Goal: Task Accomplishment & Management: Complete application form

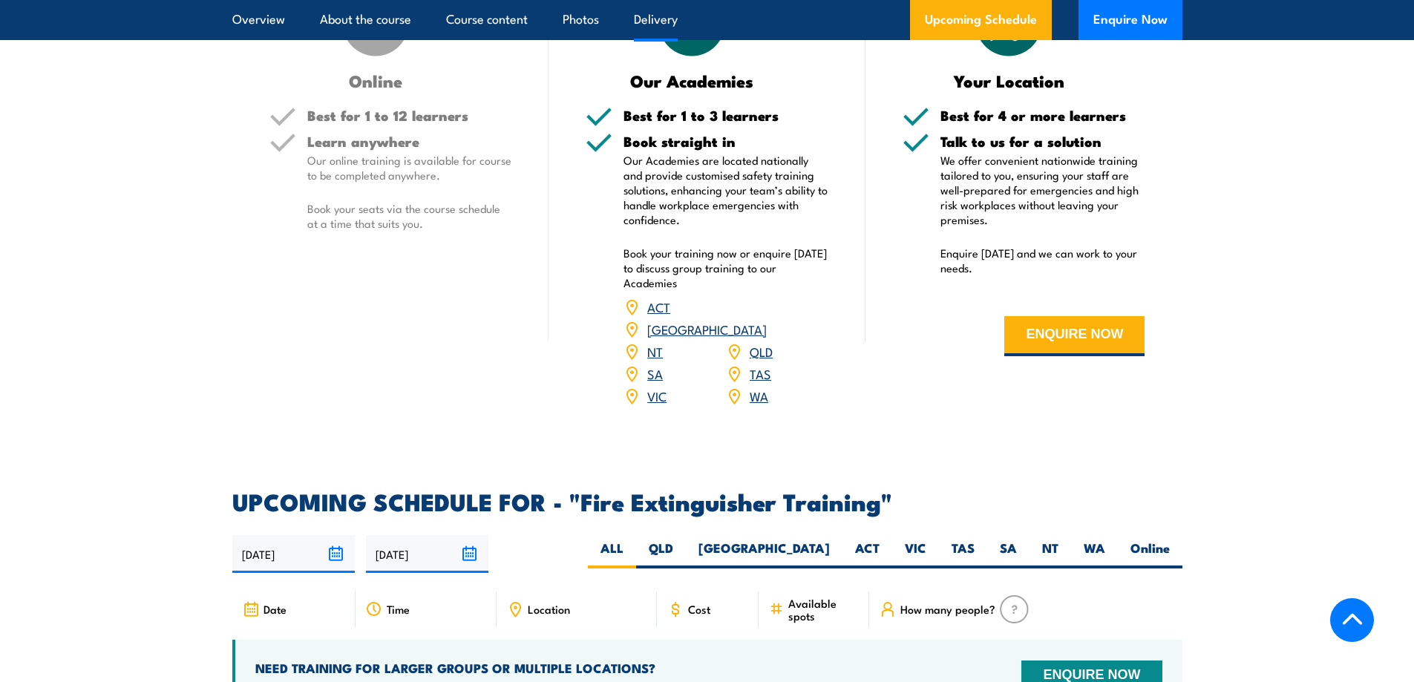
scroll to position [2300, 0]
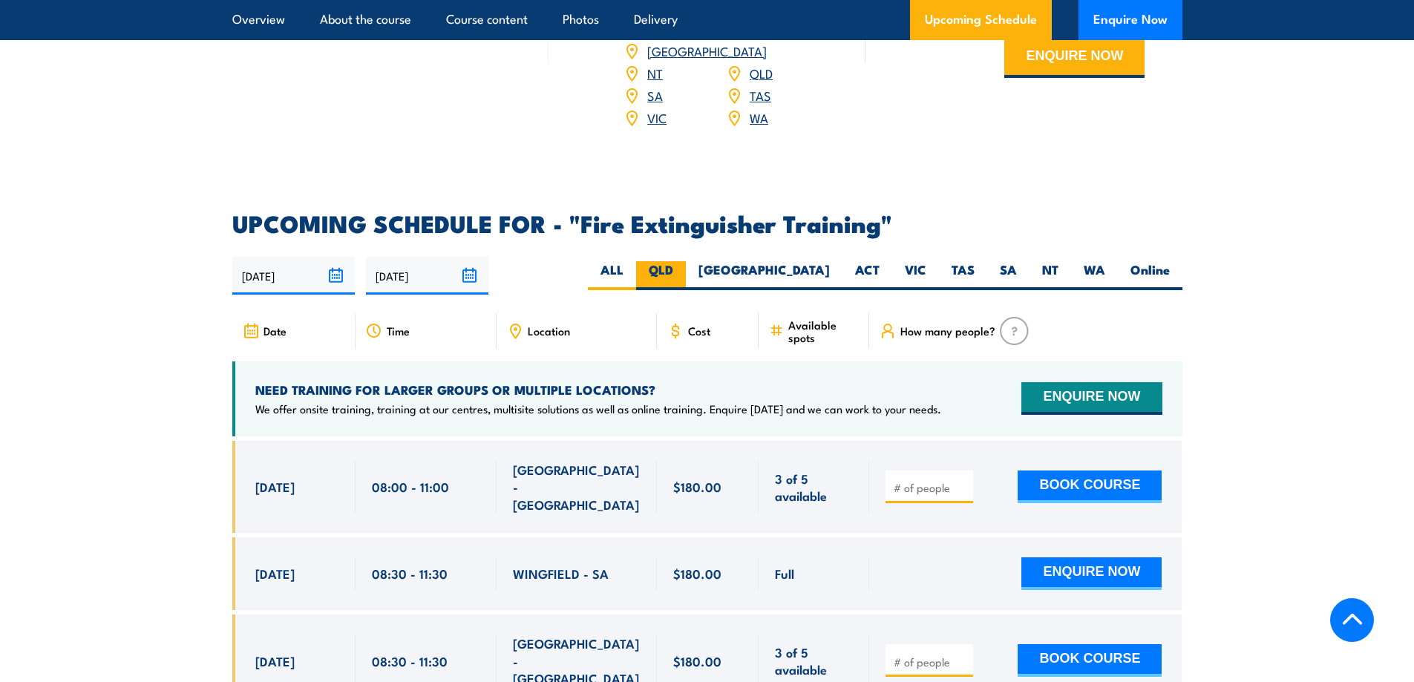
click at [686, 261] on label "QLD" at bounding box center [661, 275] width 50 height 29
click at [683, 261] on input "QLD" at bounding box center [678, 266] width 10 height 10
radio input "true"
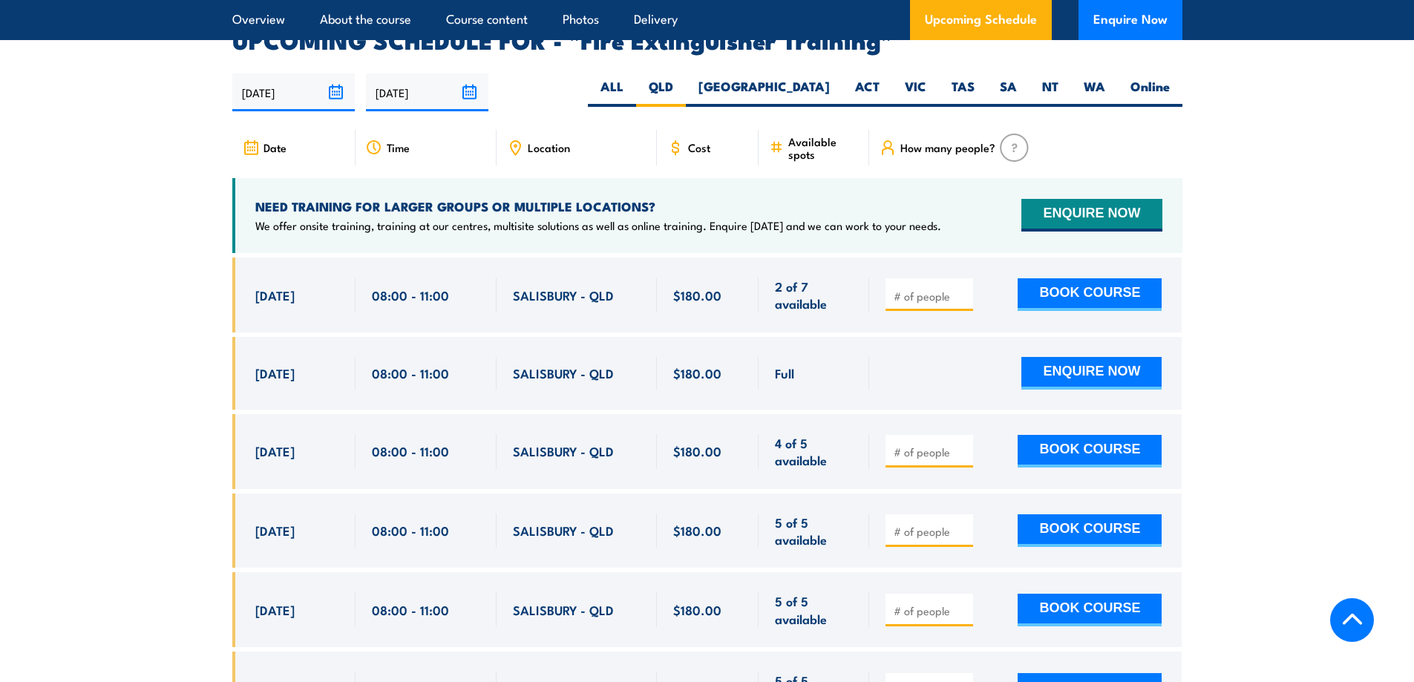
scroll to position [2490, 0]
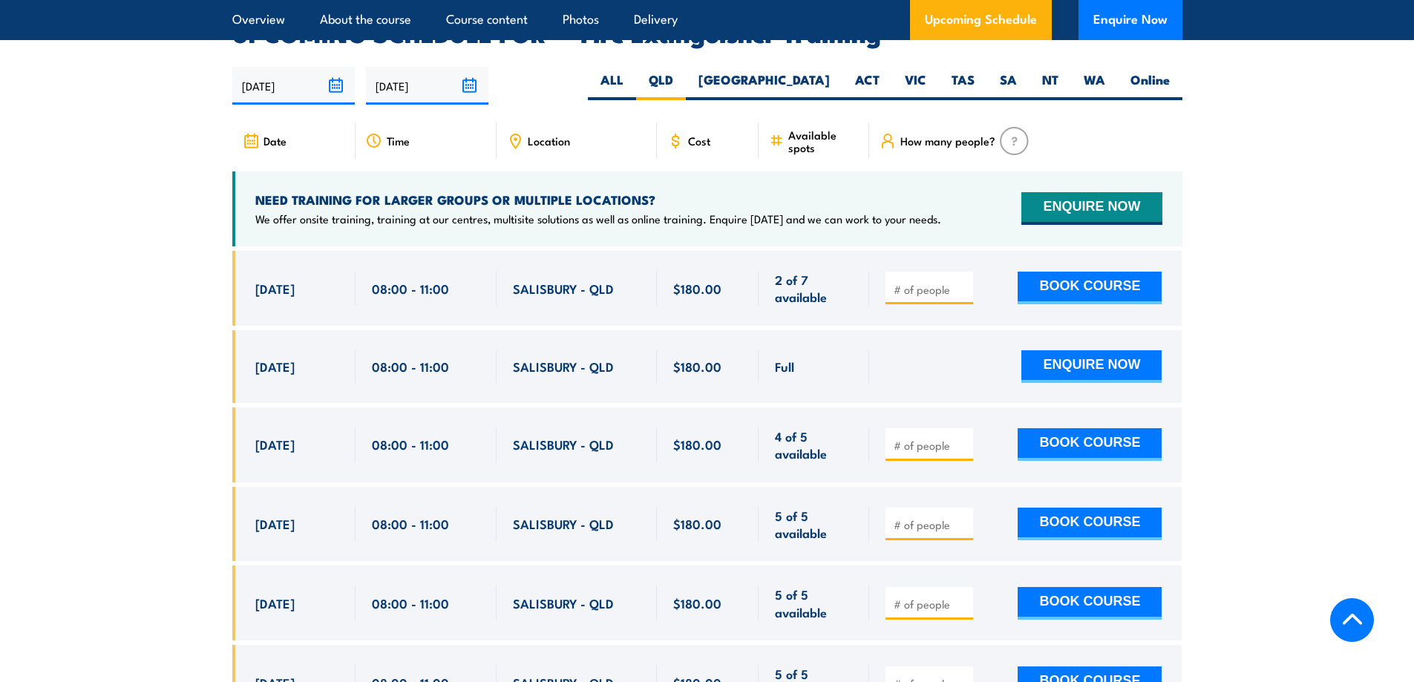
click at [529, 134] on span "Location" at bounding box center [549, 140] width 42 height 13
click at [515, 138] on icon at bounding box center [515, 139] width 2 height 2
click at [554, 134] on span "Location" at bounding box center [549, 140] width 42 height 13
click at [502, 124] on div "Location" at bounding box center [576, 141] width 160 height 36
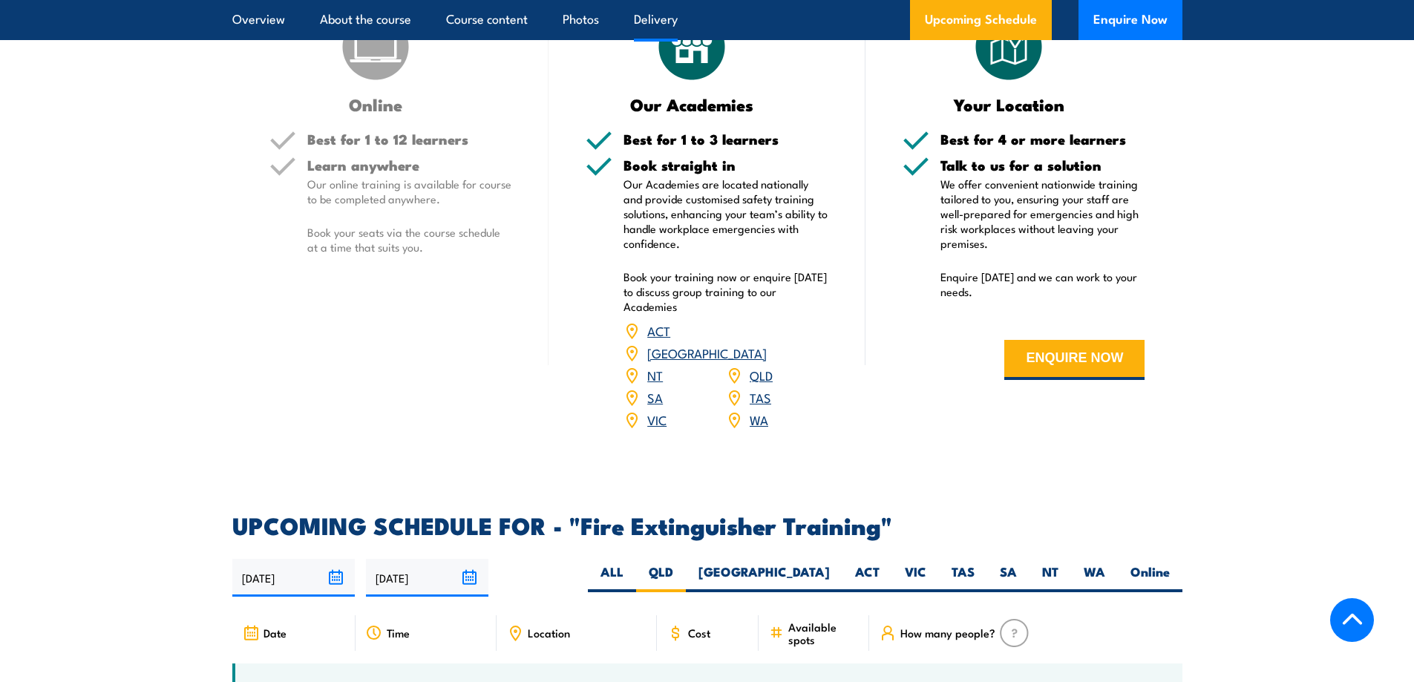
scroll to position [1971, 0]
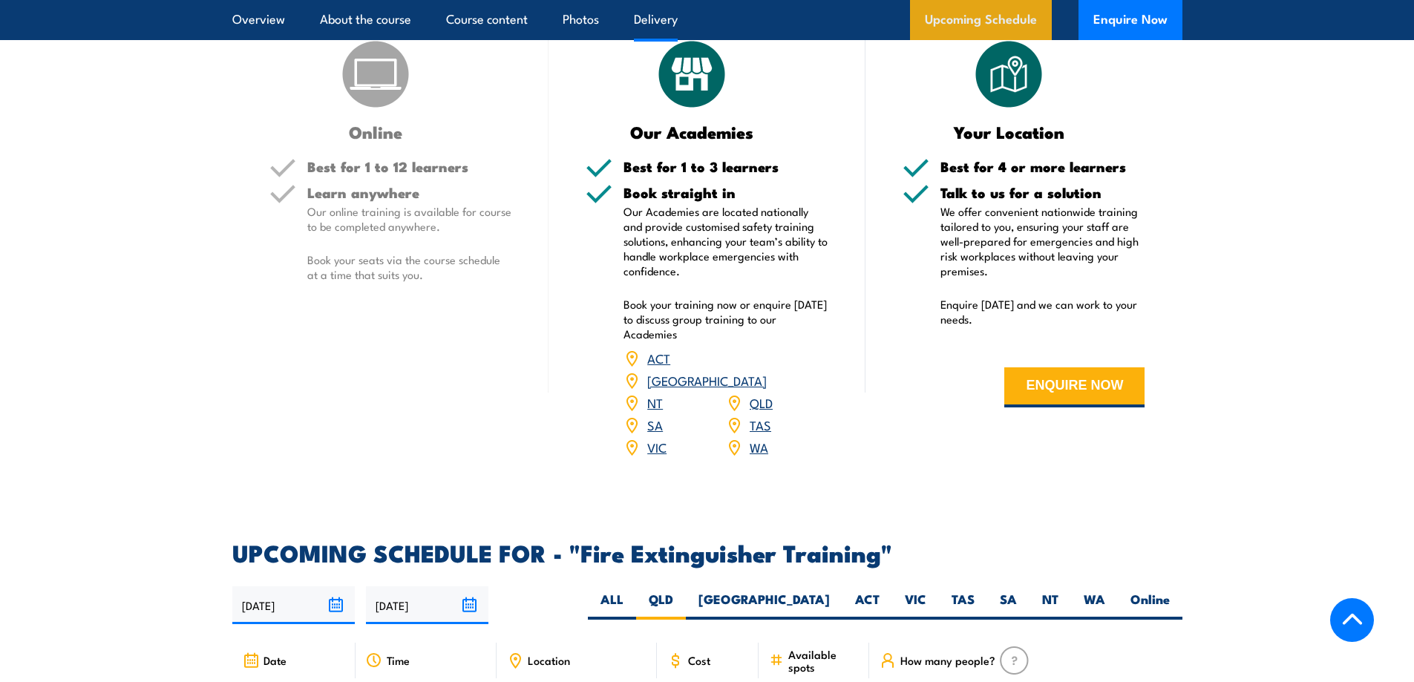
click at [954, 19] on link "Upcoming Schedule" at bounding box center [981, 20] width 142 height 40
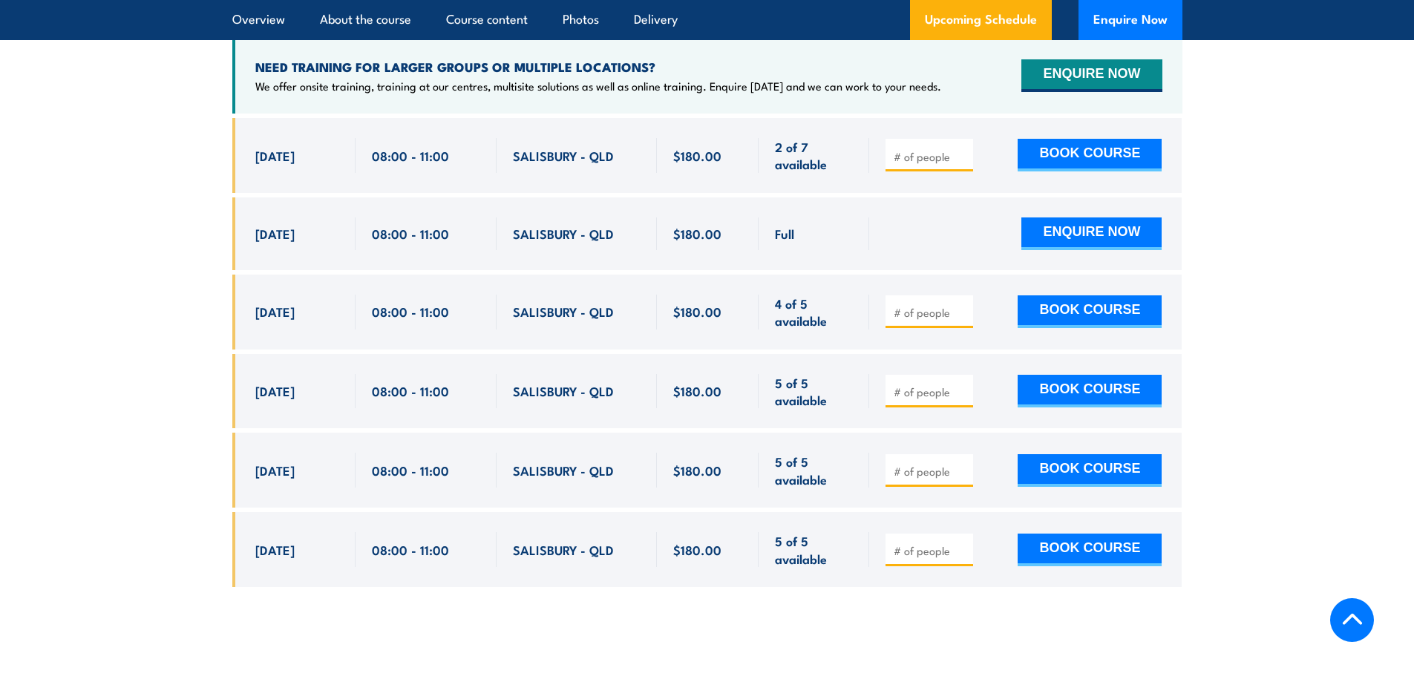
scroll to position [2639, 0]
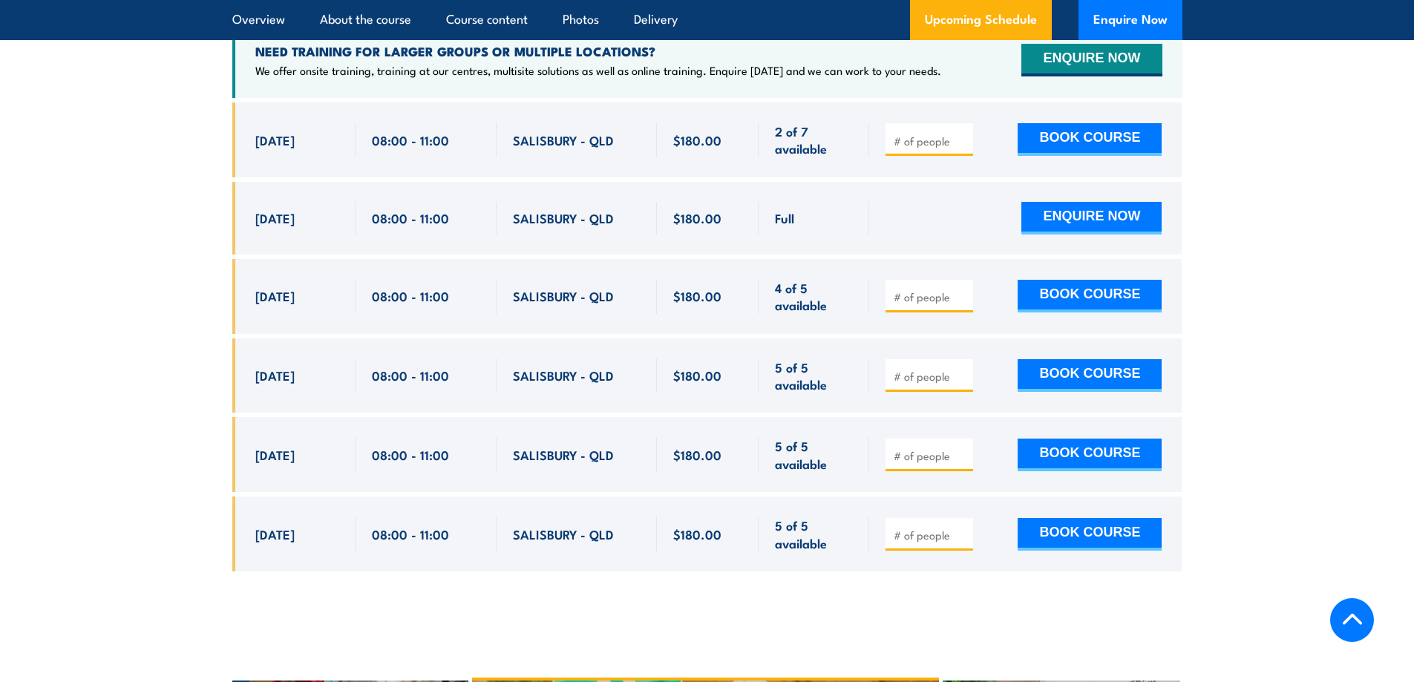
click at [546, 131] on span "SALISBURY - QLD" at bounding box center [563, 139] width 101 height 17
click at [614, 122] on div "SALISBURY - QLD" at bounding box center [577, 139] width 128 height 35
drag, startPoint x: 614, startPoint y: 118, endPoint x: 528, endPoint y: 125, distance: 85.6
click at [528, 125] on div "SALISBURY - QLD" at bounding box center [577, 139] width 128 height 35
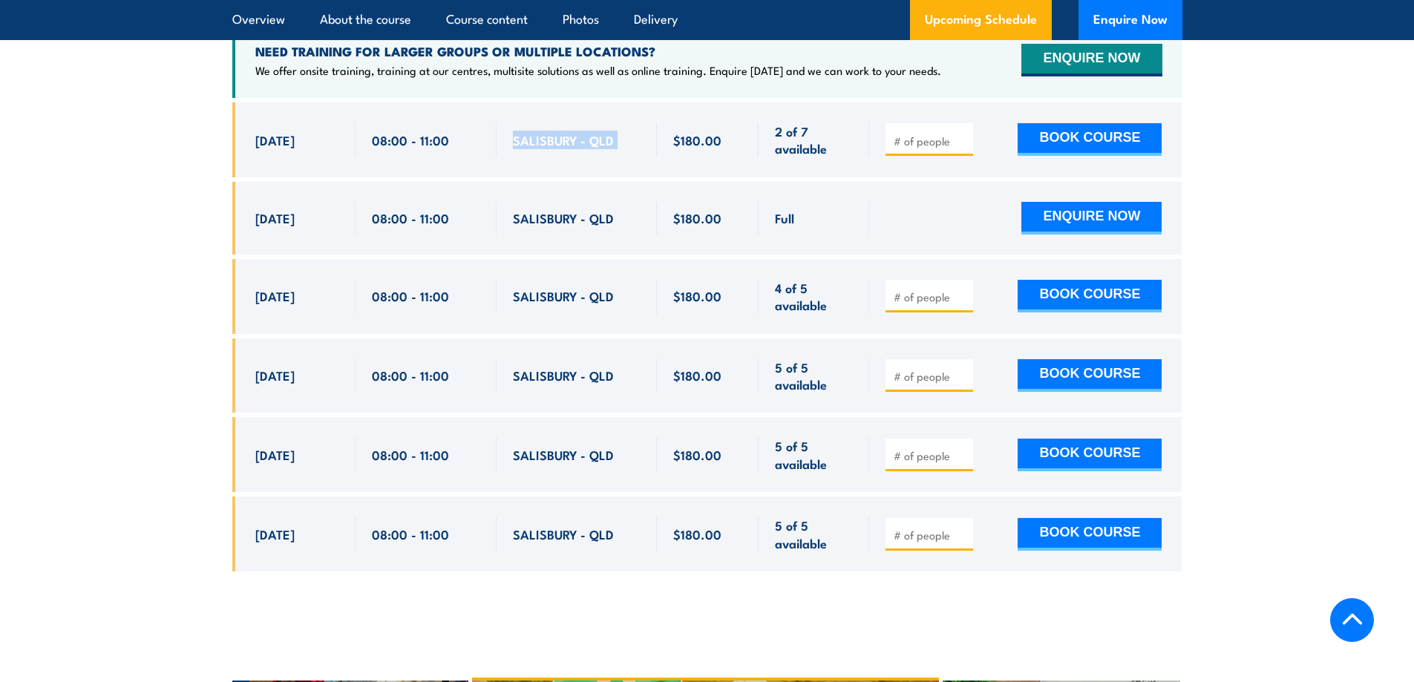
copy div "SALISBURY - QLD 2 of 7 available $180.00"
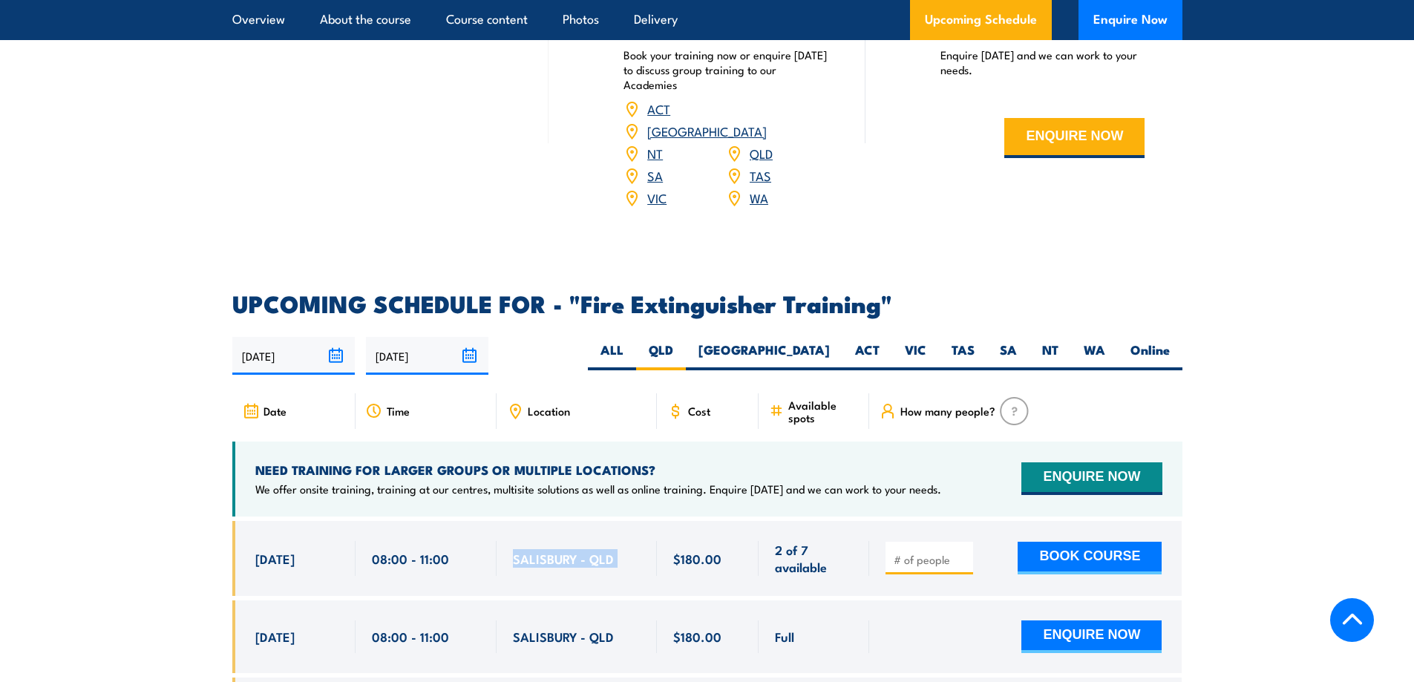
scroll to position [2194, 0]
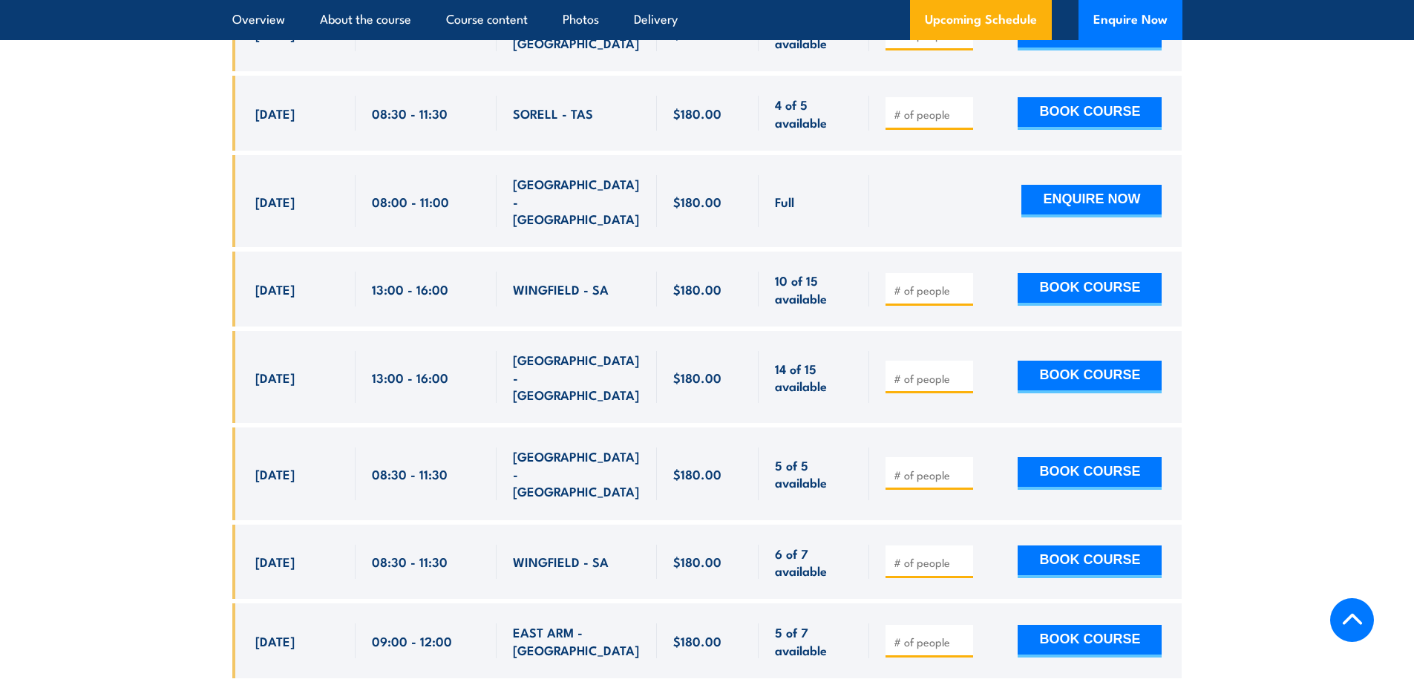
scroll to position [3785, 0]
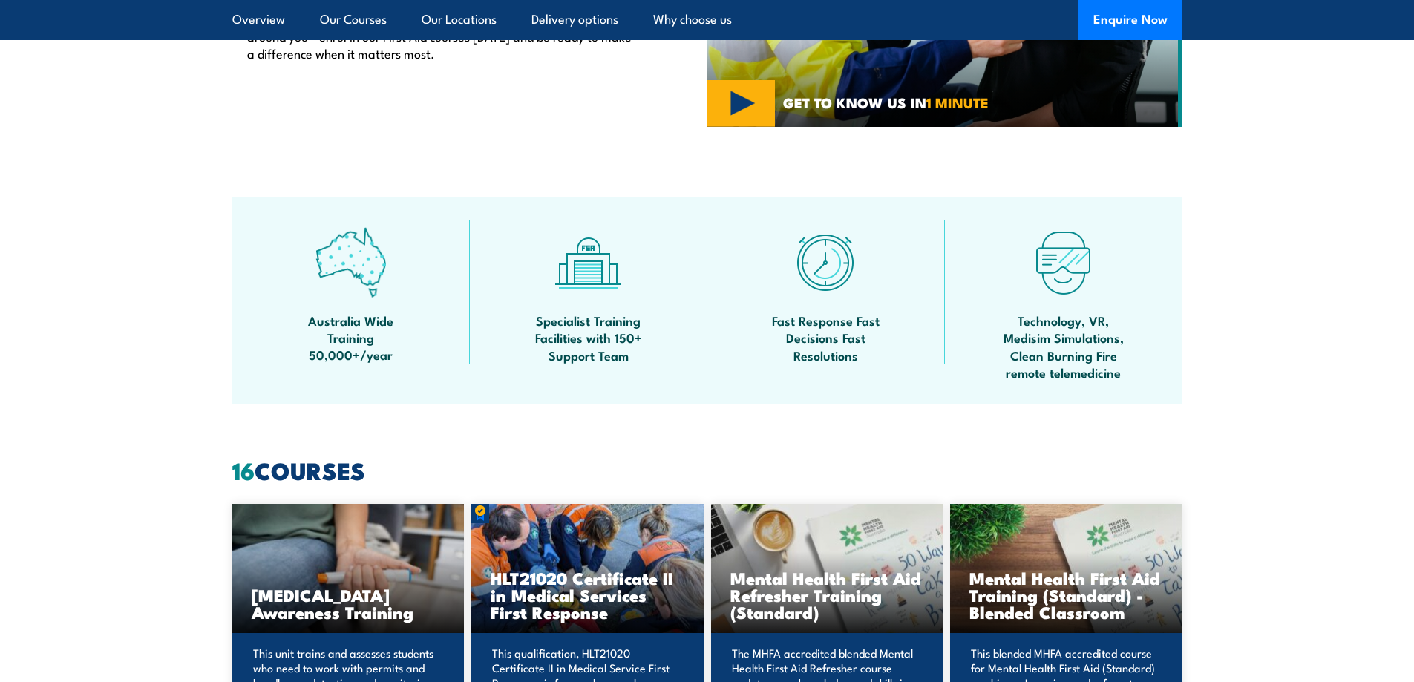
scroll to position [742, 0]
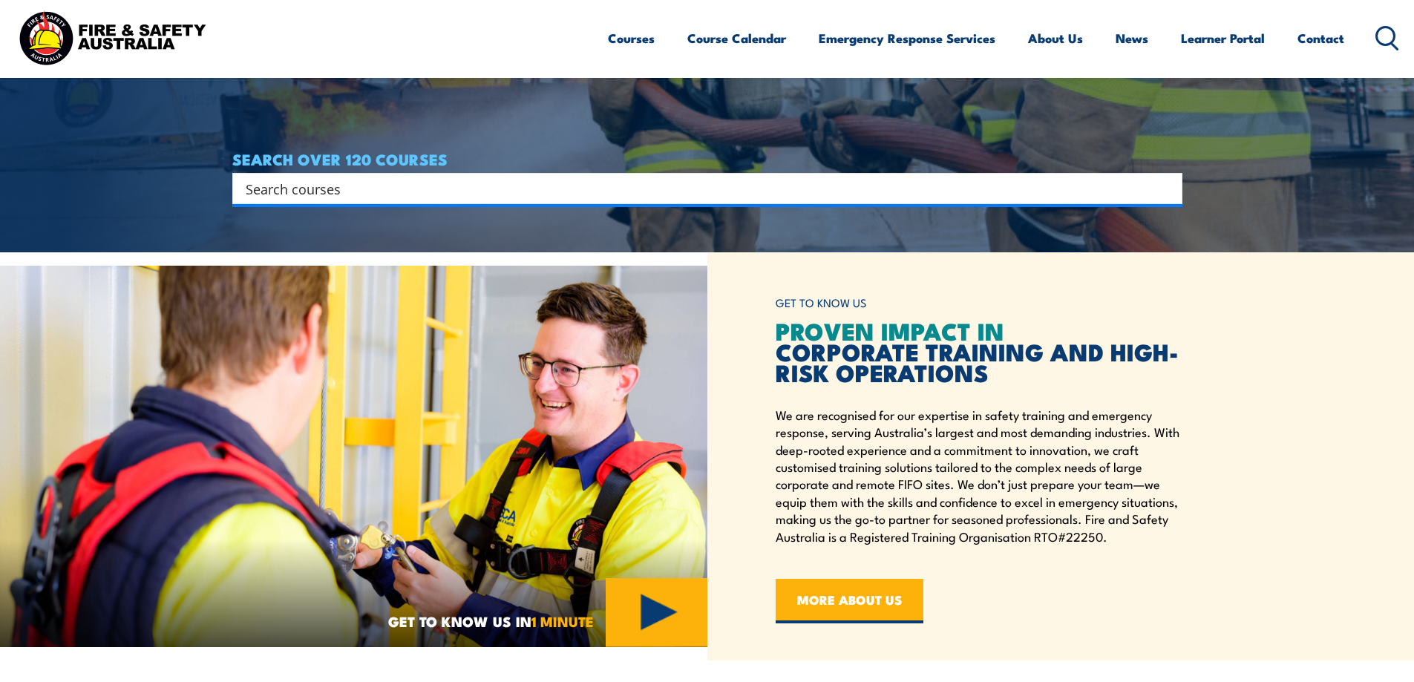
scroll to position [445, 0]
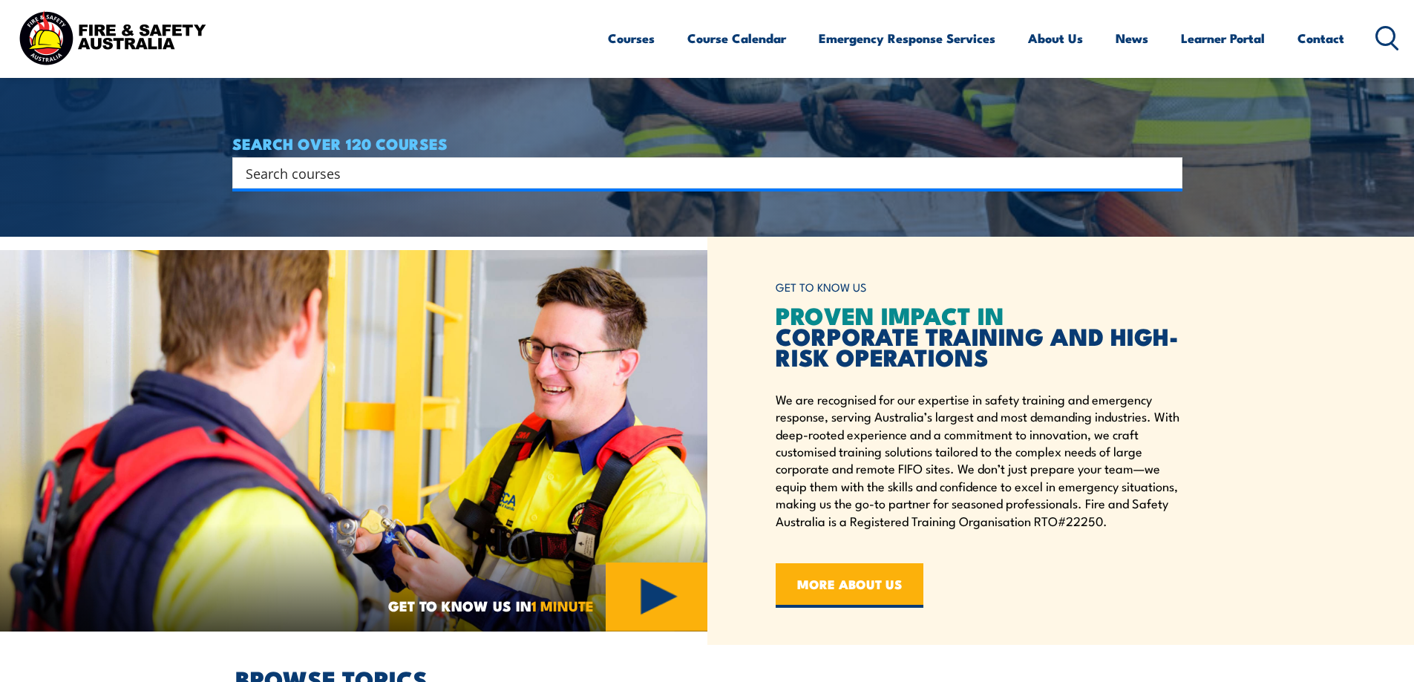
click at [310, 180] on input "Search input" at bounding box center [698, 173] width 904 height 22
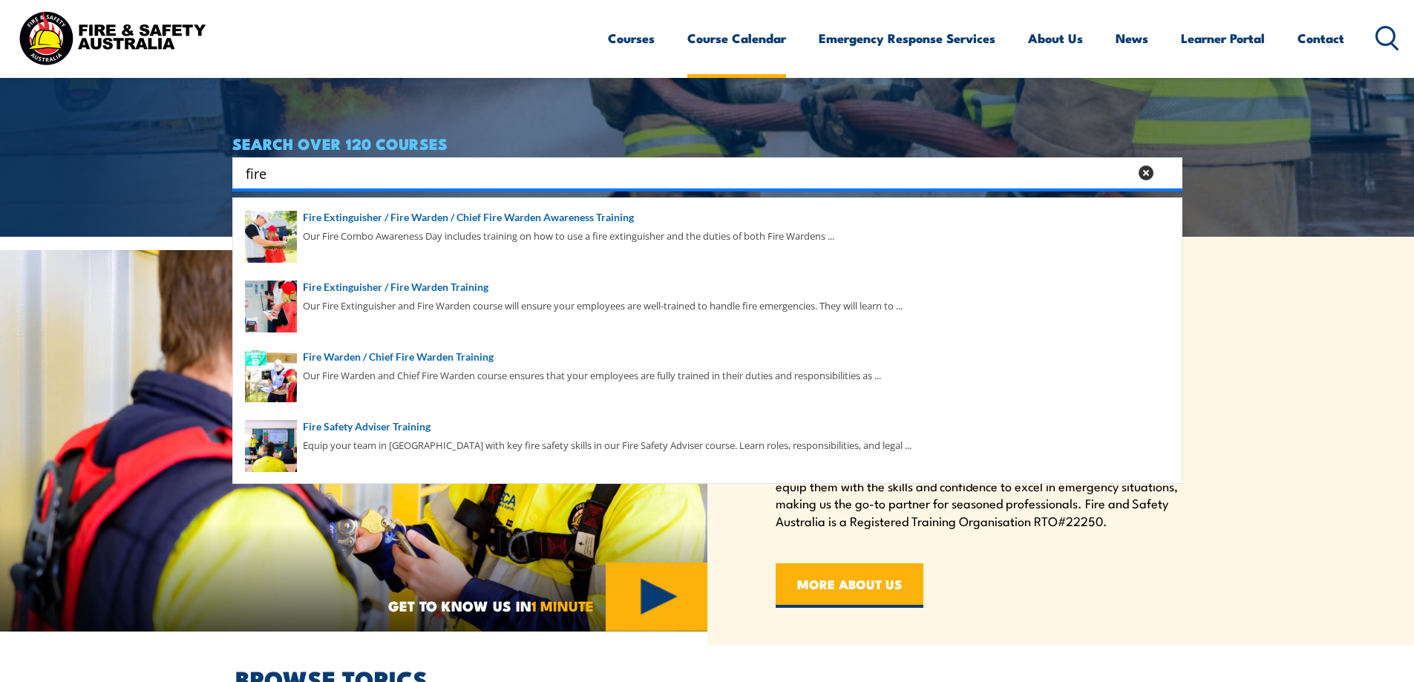
type input "fire"
click at [747, 45] on link "Course Calendar" at bounding box center [736, 38] width 99 height 39
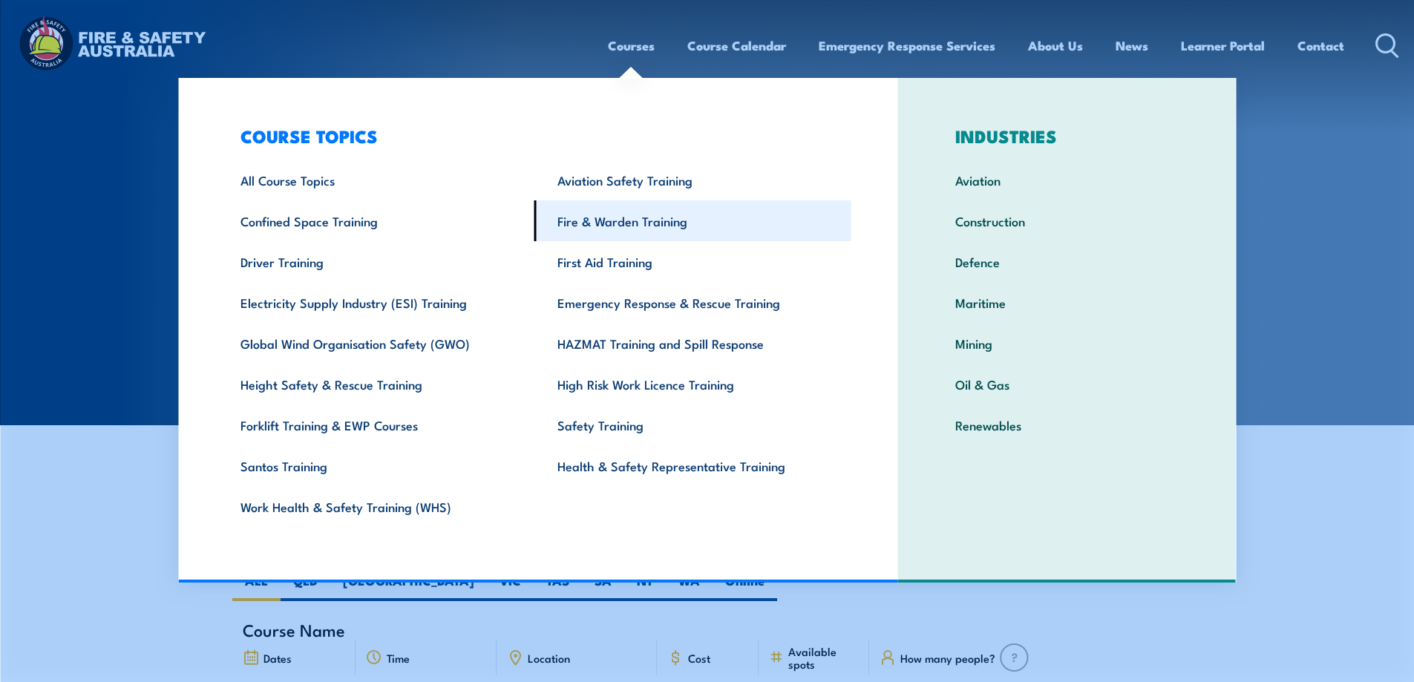
click at [604, 222] on link "Fire & Warden Training" at bounding box center [692, 220] width 317 height 41
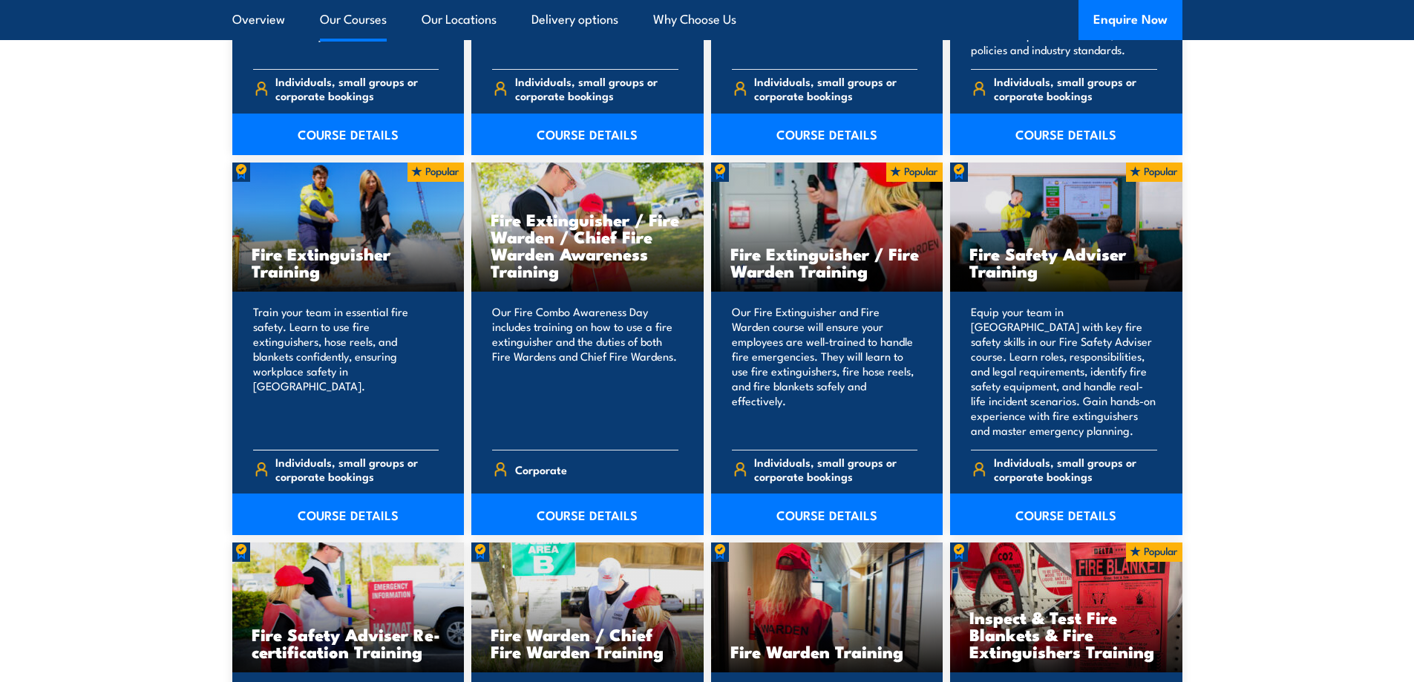
scroll to position [1484, 0]
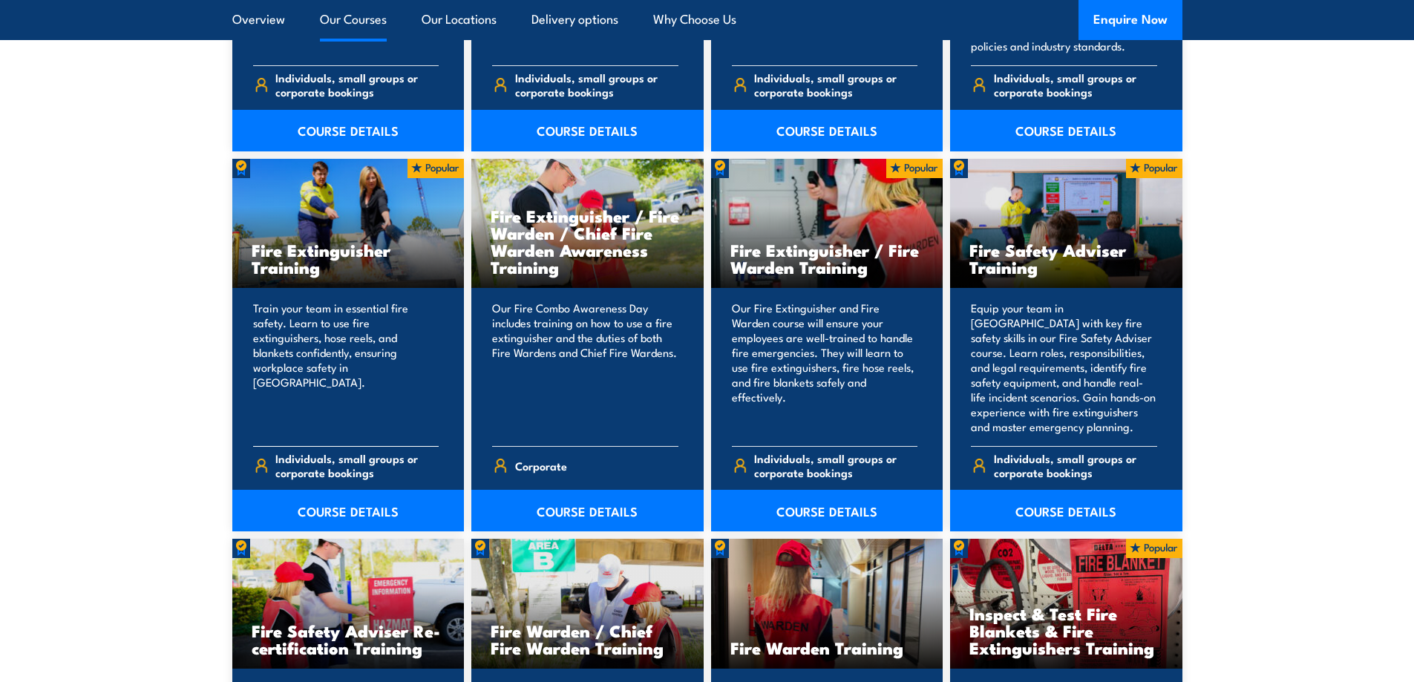
click at [352, 368] on p "Train your team in essential fire safety. Learn to use fire extinguishers, hose…" at bounding box center [346, 368] width 186 height 134
click at [326, 506] on link "COURSE DETAILS" at bounding box center [348, 511] width 232 height 42
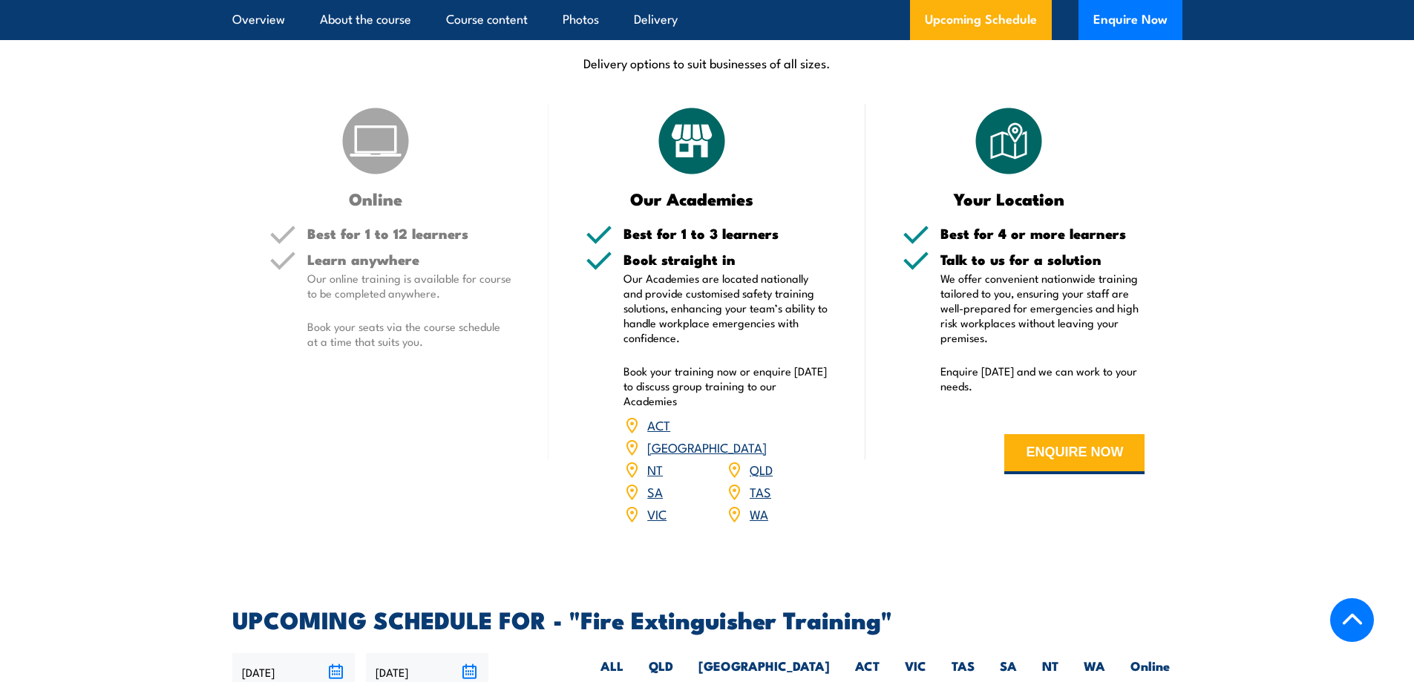
scroll to position [2300, 0]
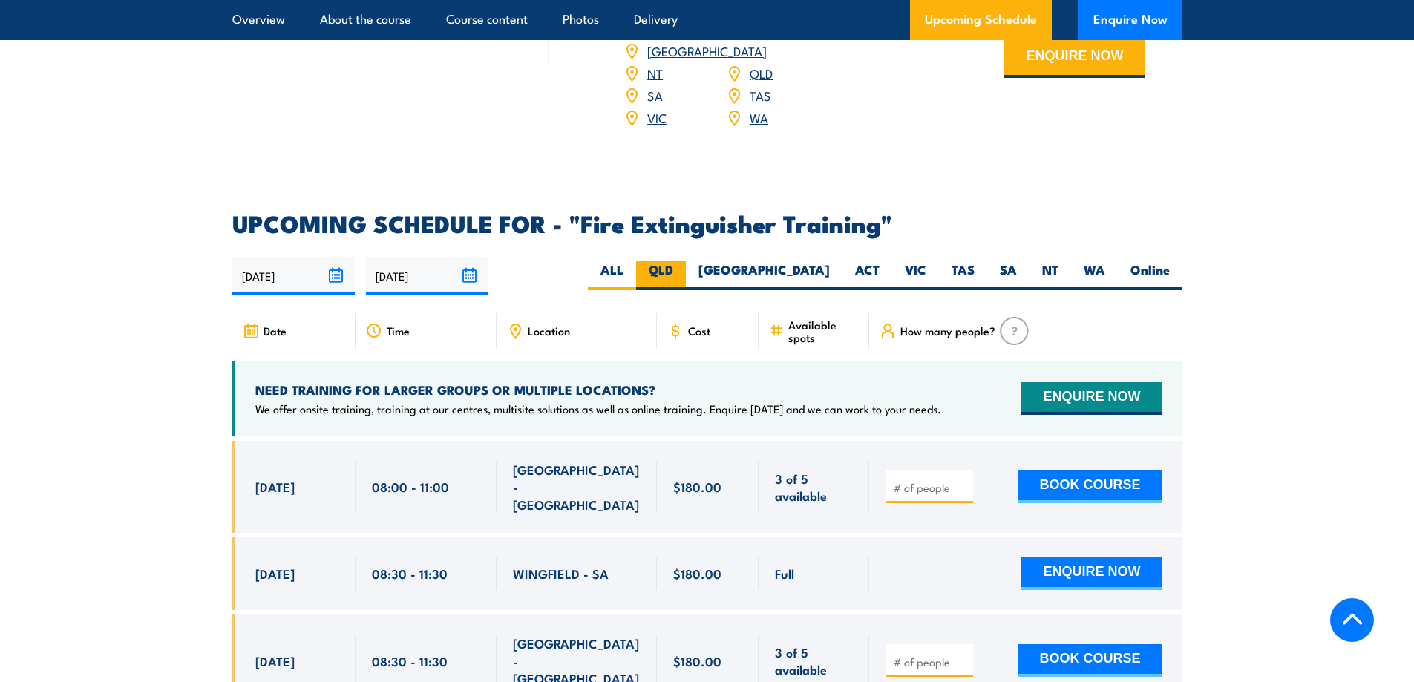
click at [686, 261] on label "QLD" at bounding box center [661, 275] width 50 height 29
click at [683, 261] on input "QLD" at bounding box center [678, 266] width 10 height 10
radio input "true"
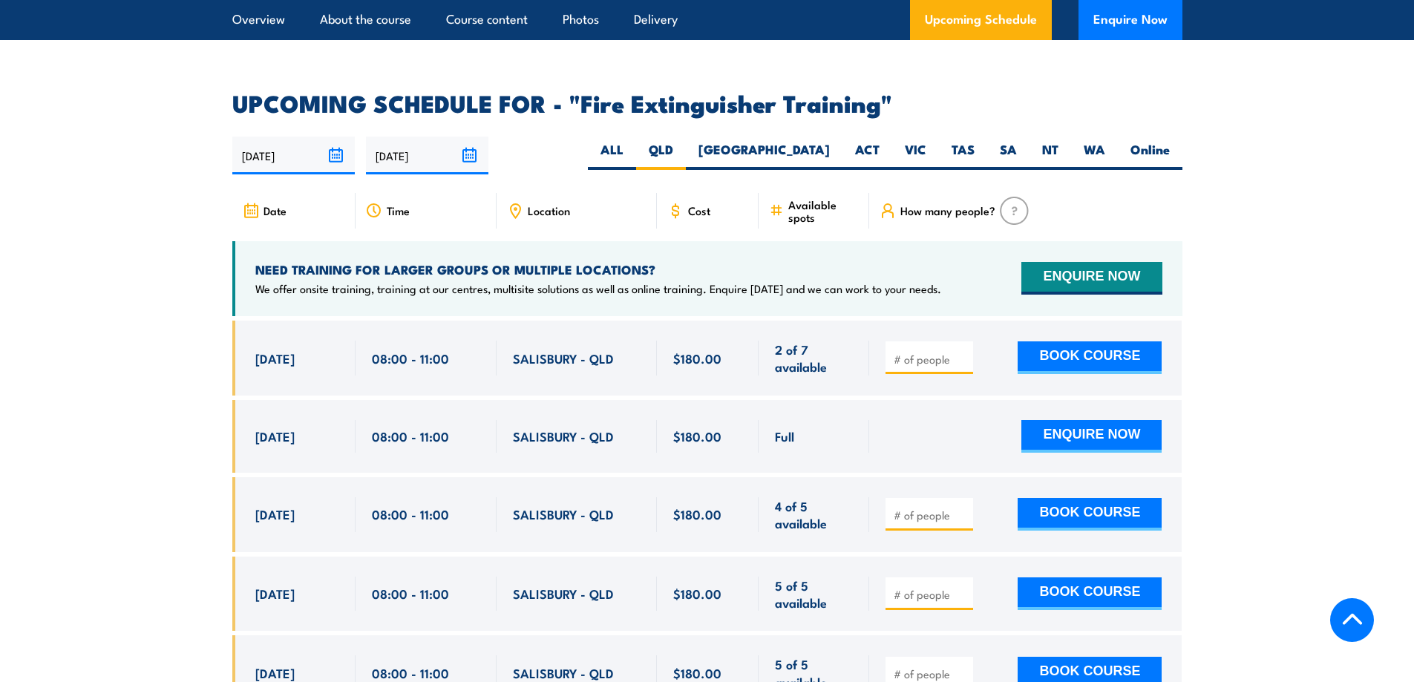
scroll to position [2416, 0]
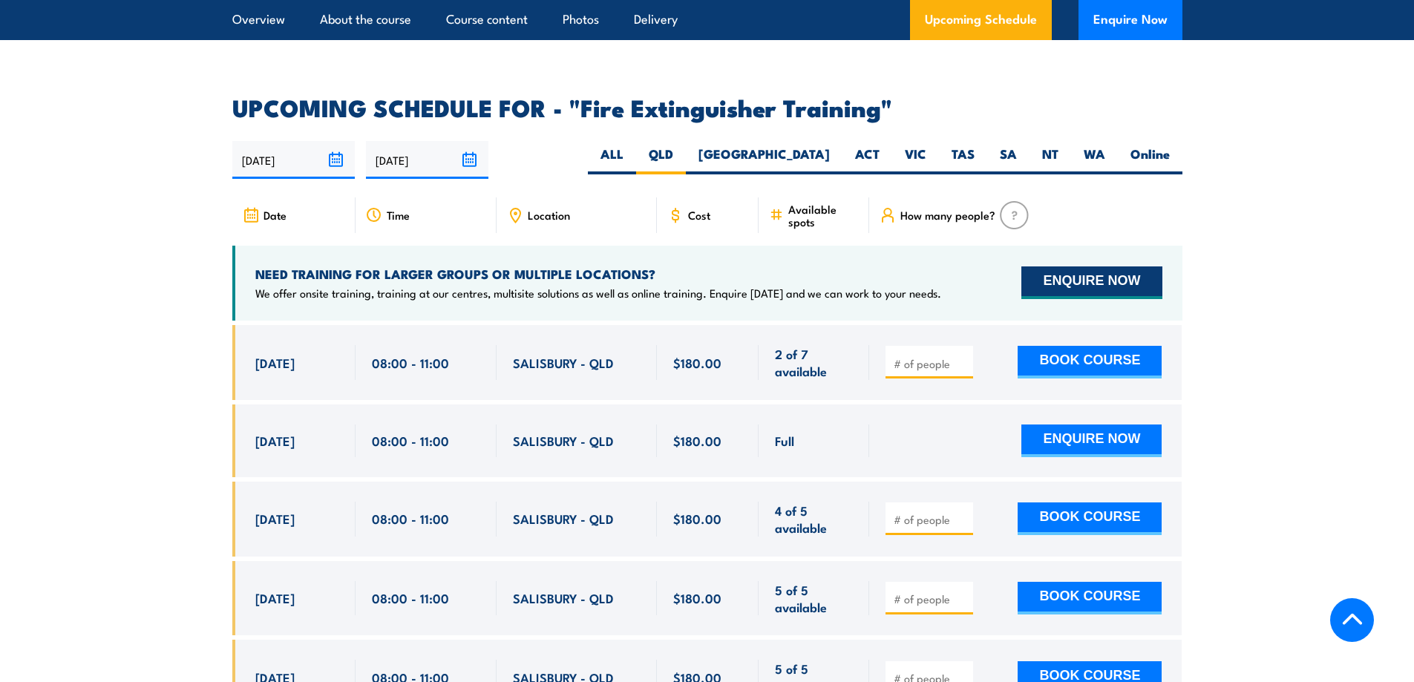
click at [1075, 266] on button "ENQUIRE NOW" at bounding box center [1091, 282] width 140 height 33
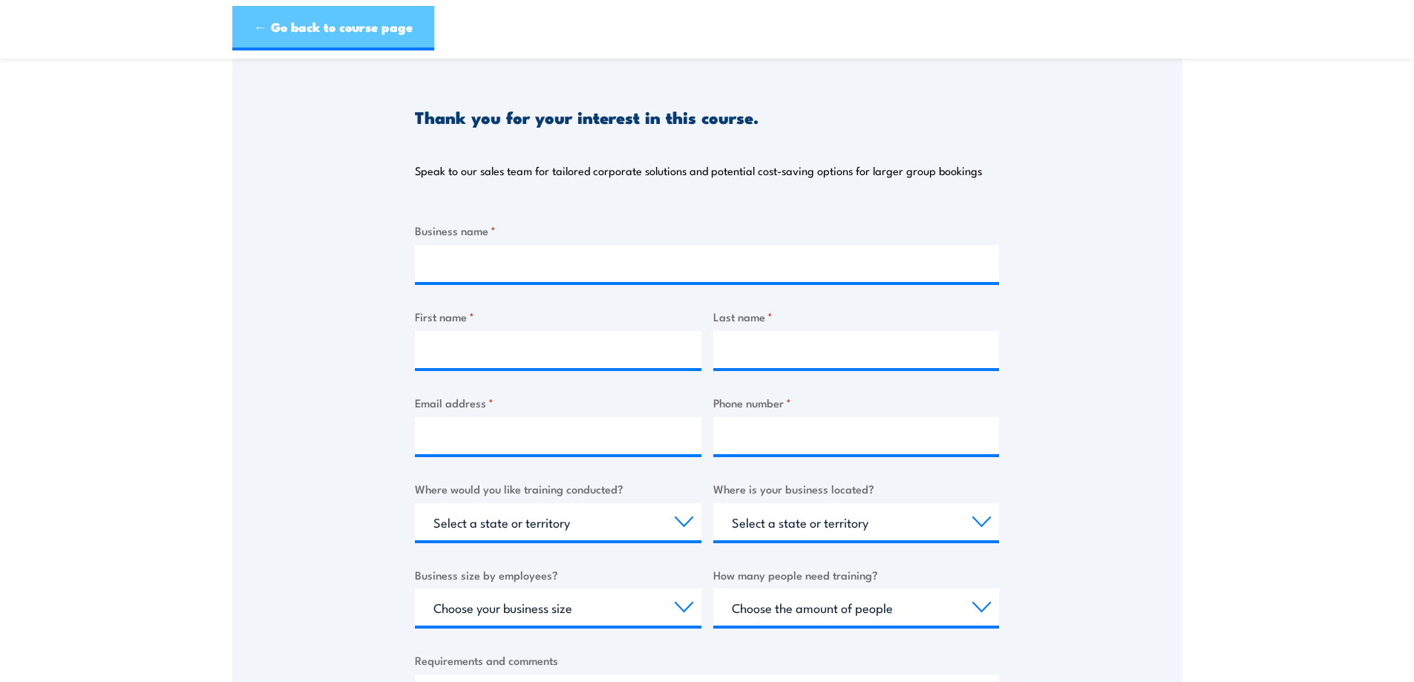
scroll to position [148, 0]
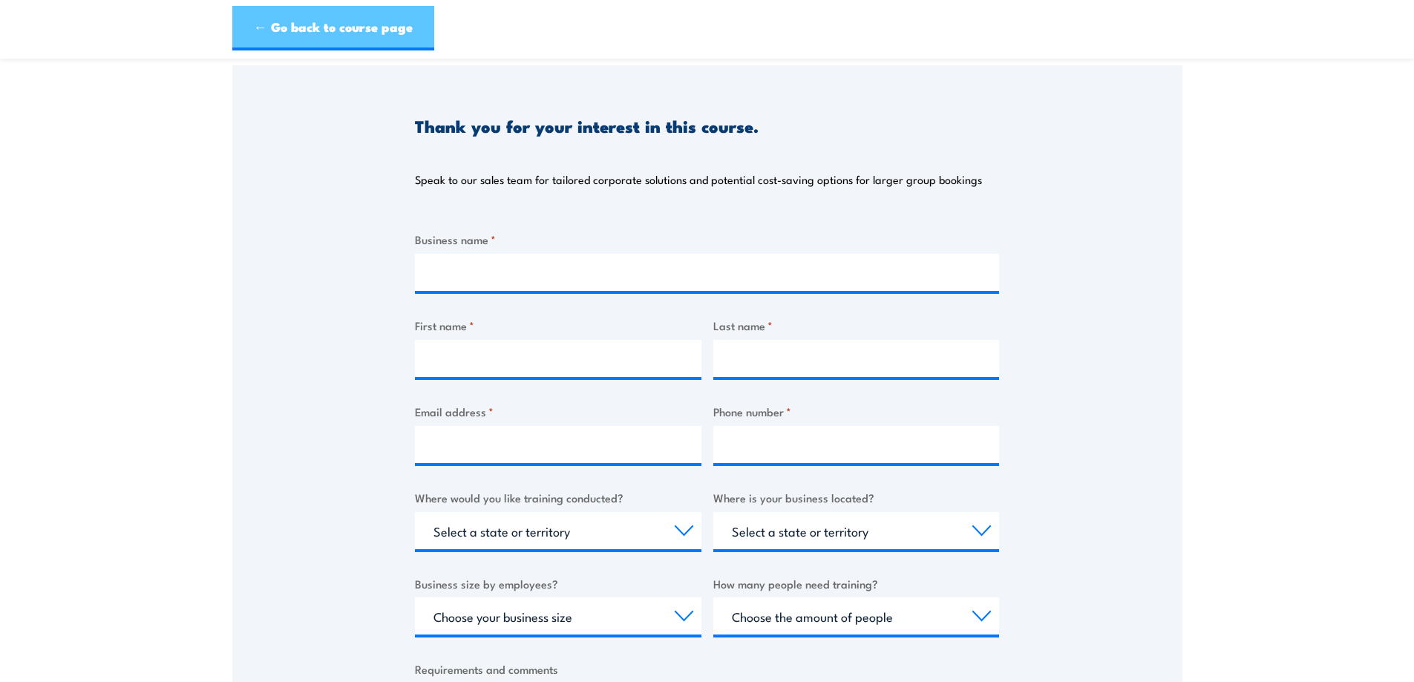
click at [343, 27] on link "← Go back to course page" at bounding box center [333, 28] width 202 height 45
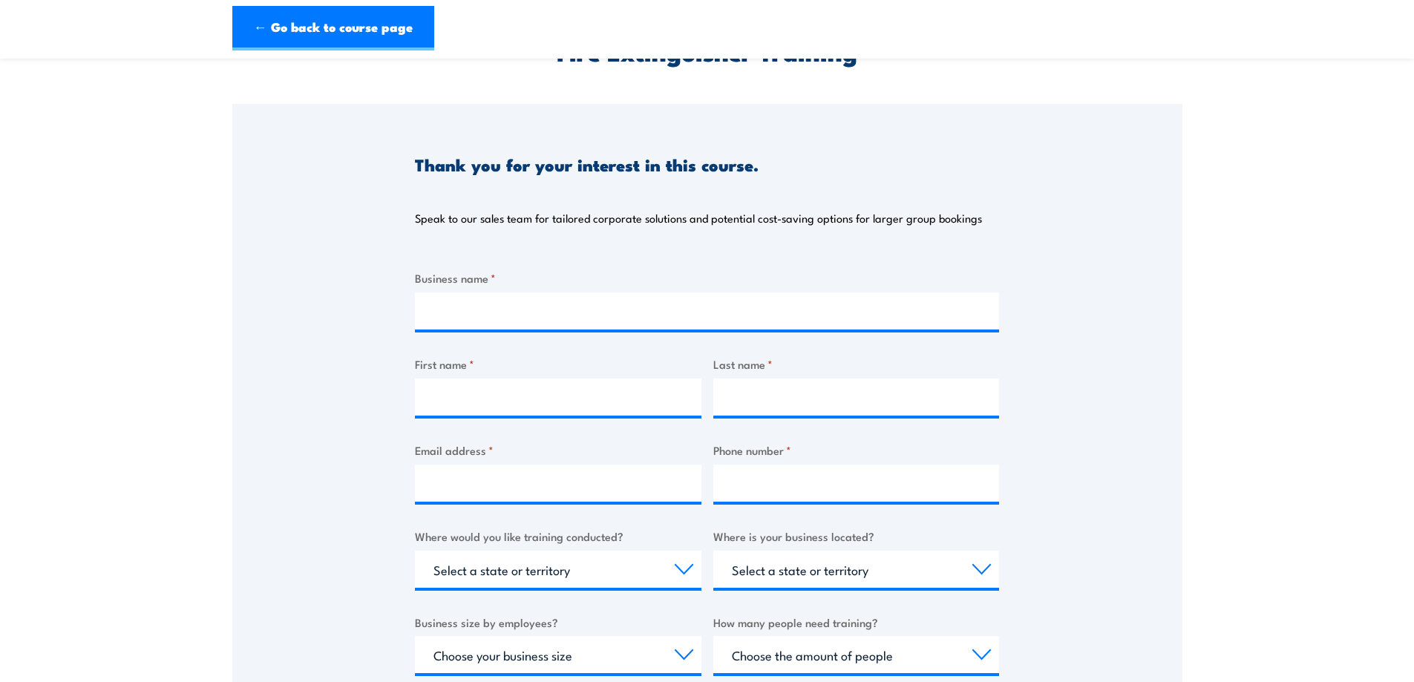
scroll to position [75, 0]
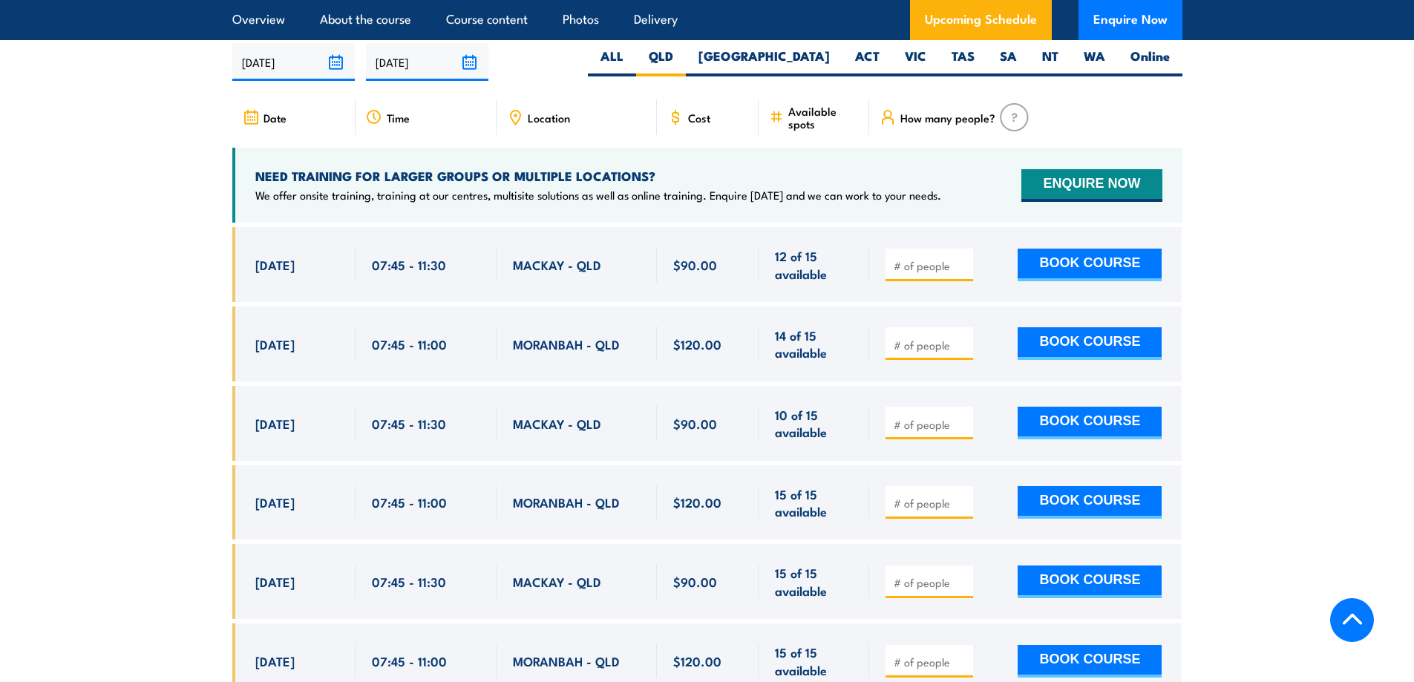
scroll to position [2670, 0]
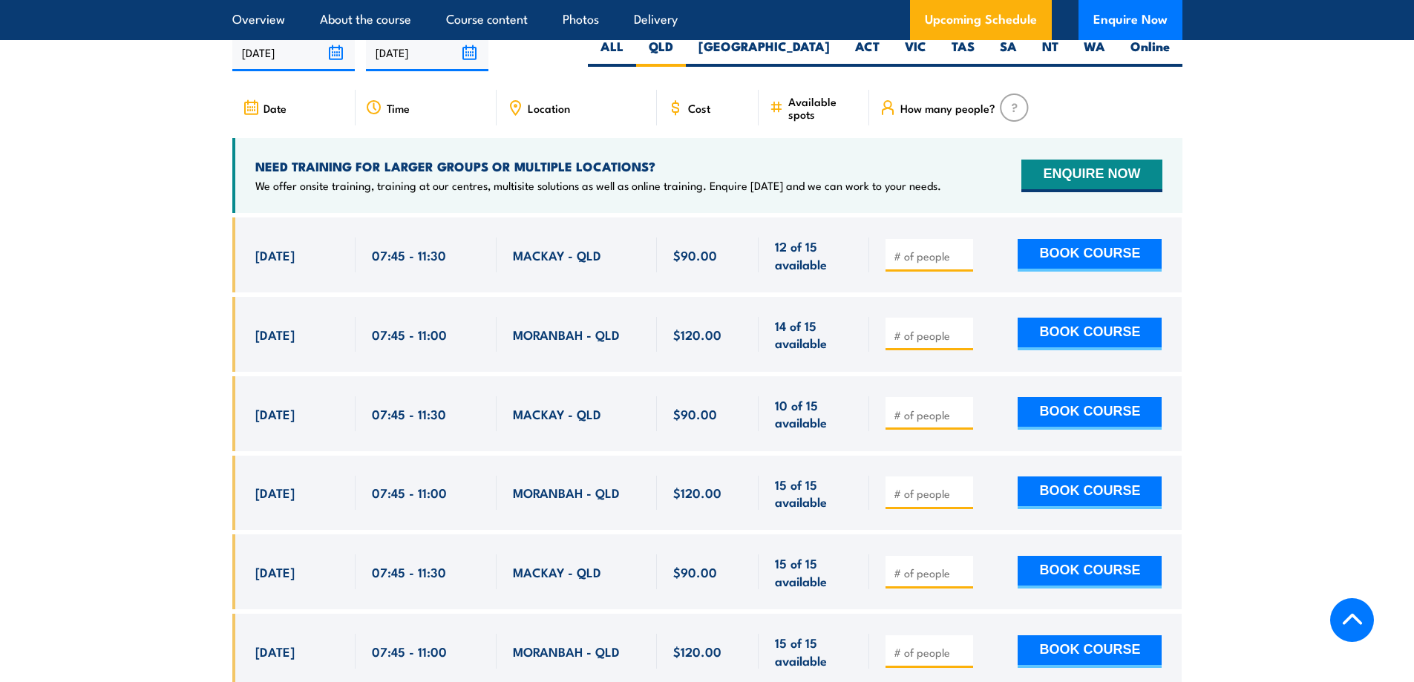
click at [542, 114] on span "Location" at bounding box center [549, 108] width 42 height 13
click at [519, 116] on icon at bounding box center [515, 107] width 16 height 16
click at [515, 116] on icon at bounding box center [515, 107] width 16 height 16
click at [515, 108] on icon at bounding box center [515, 106] width 2 height 2
click at [540, 114] on span "Location" at bounding box center [549, 108] width 42 height 13
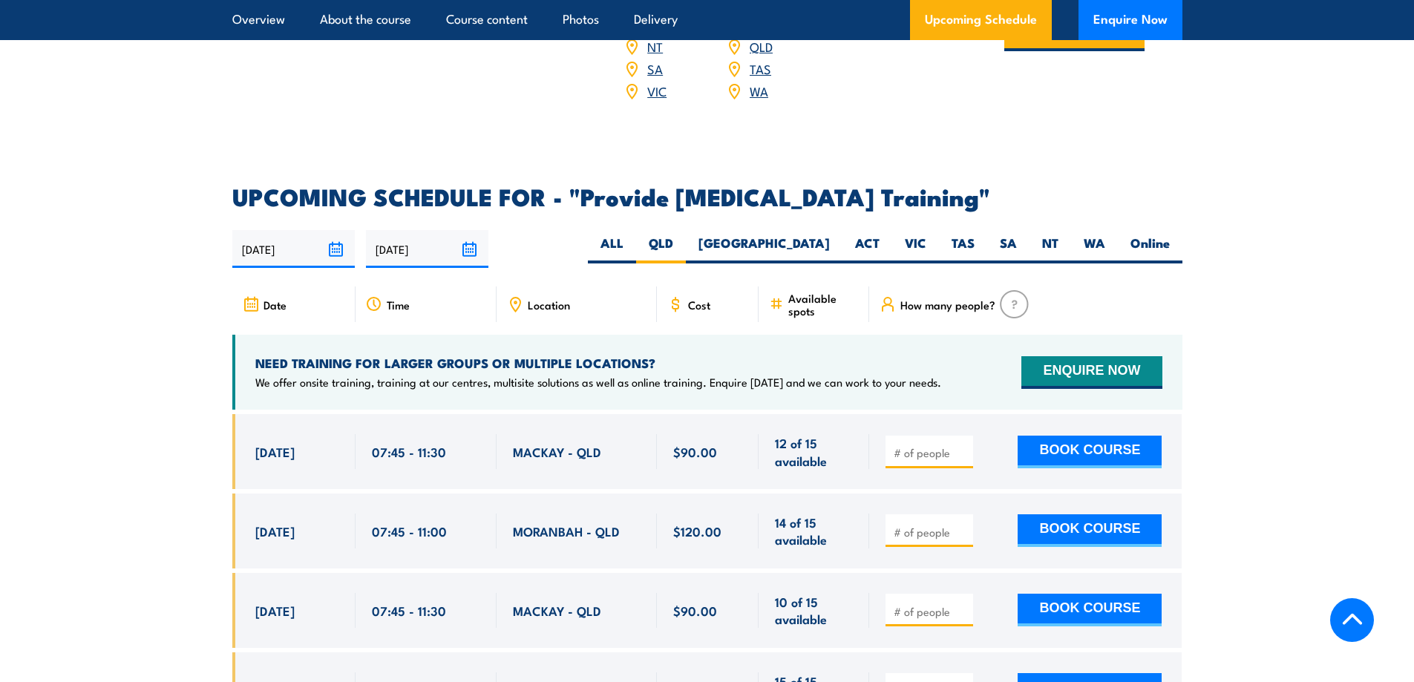
scroll to position [2522, 0]
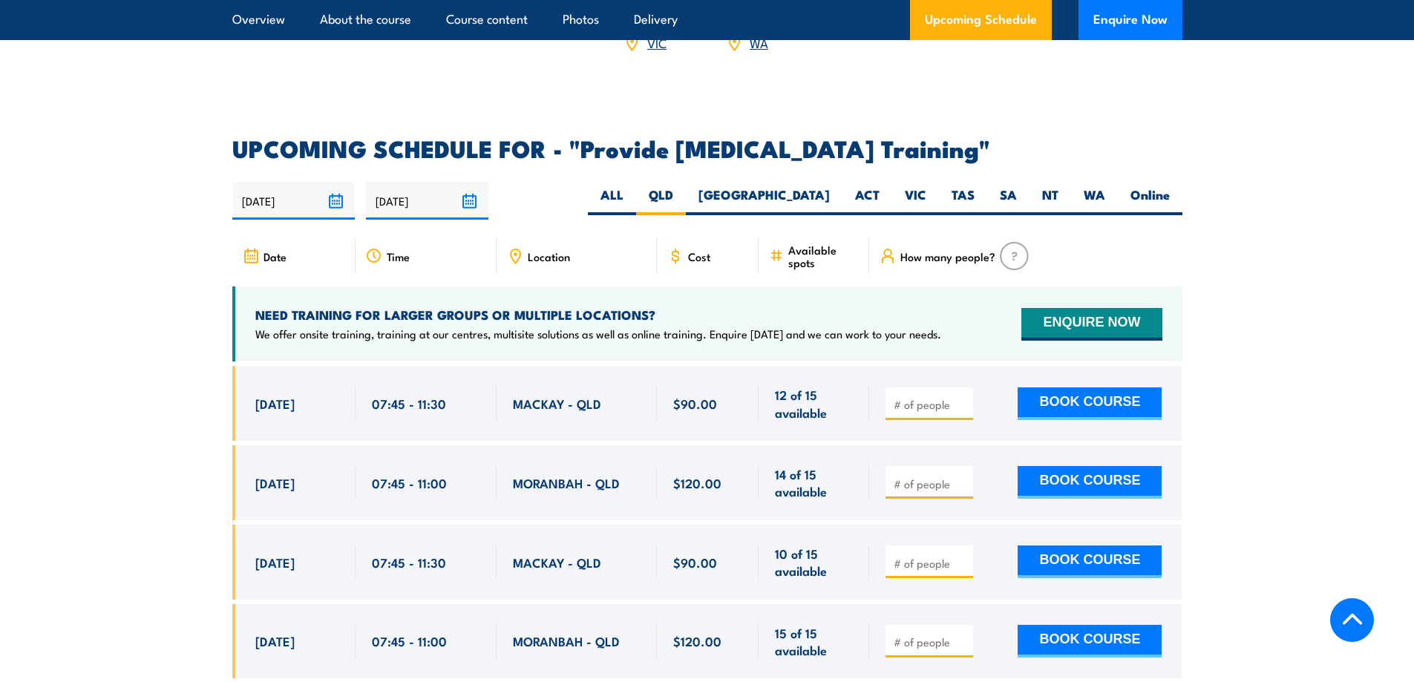
click at [536, 262] on span "Location" at bounding box center [549, 256] width 42 height 13
drag, startPoint x: 493, startPoint y: 266, endPoint x: 529, endPoint y: 266, distance: 35.6
click at [494, 266] on div "Time" at bounding box center [425, 256] width 141 height 36
click at [538, 263] on span "Location" at bounding box center [549, 256] width 42 height 13
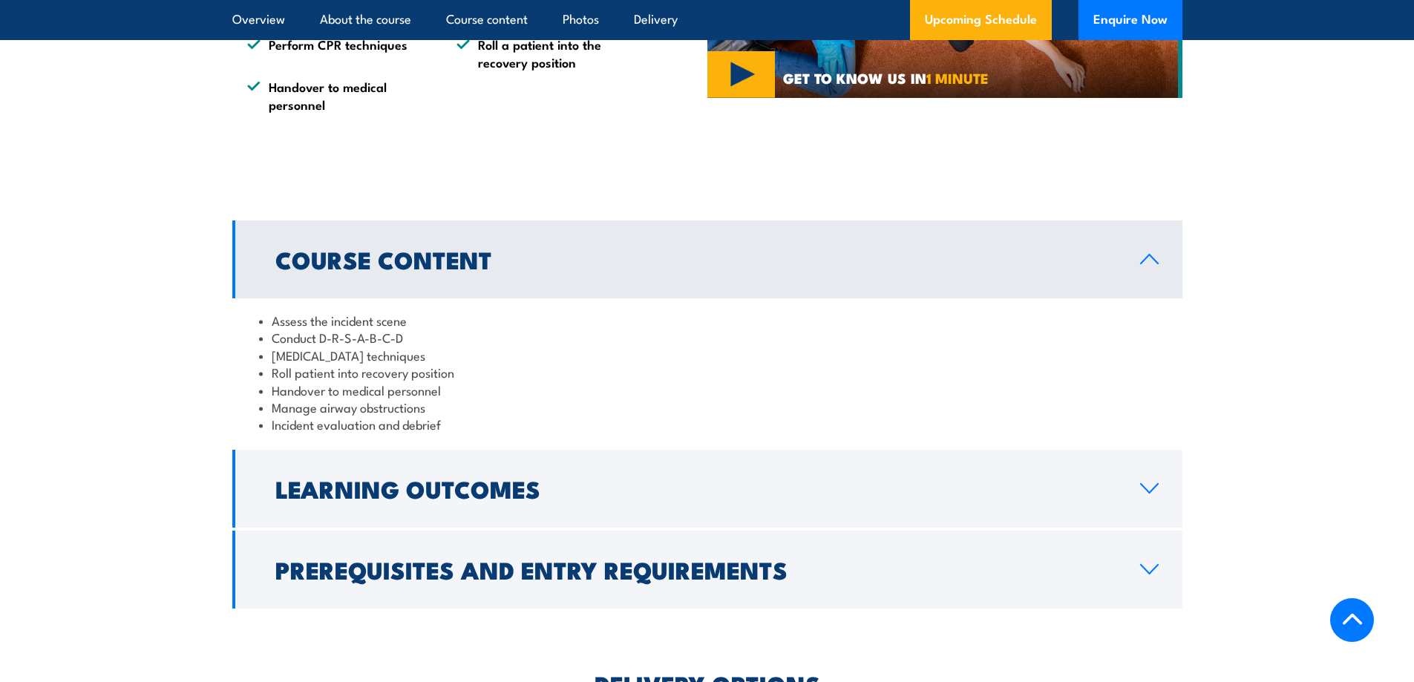
scroll to position [1408, 0]
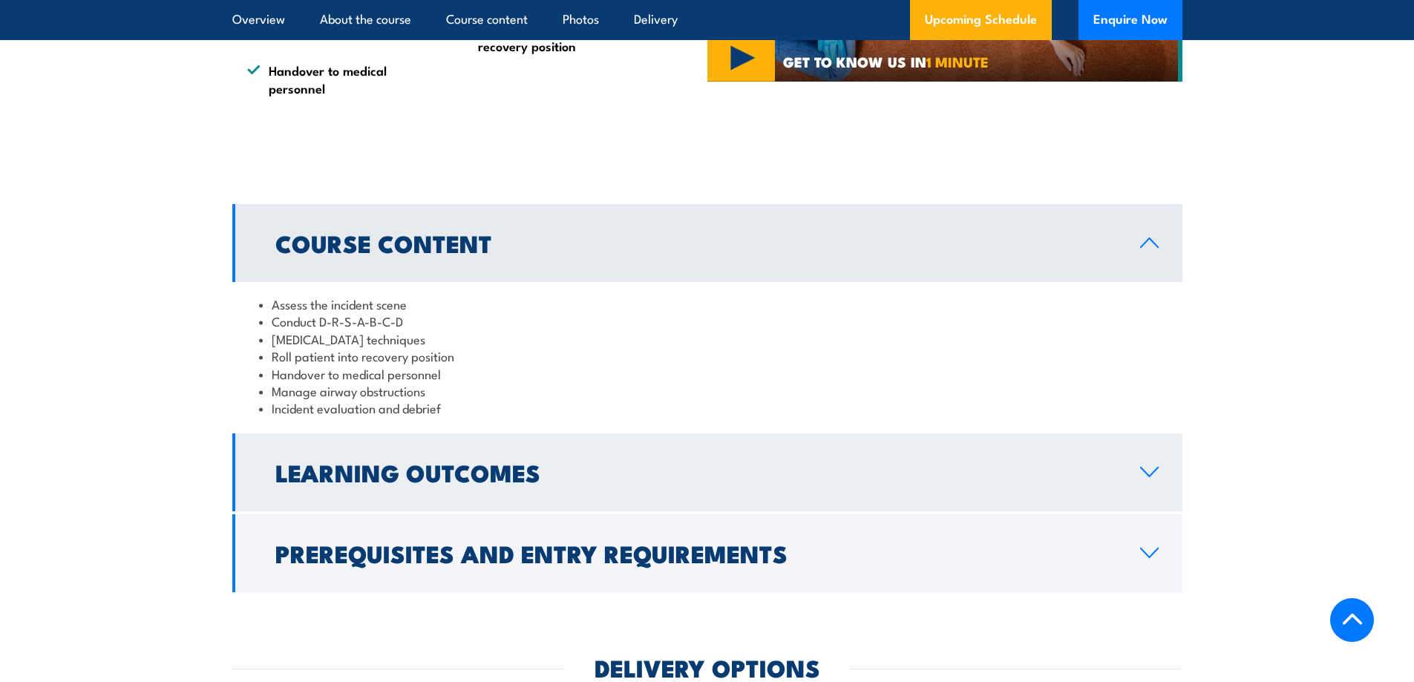
click at [426, 482] on h2 "Learning Outcomes" at bounding box center [695, 472] width 841 height 21
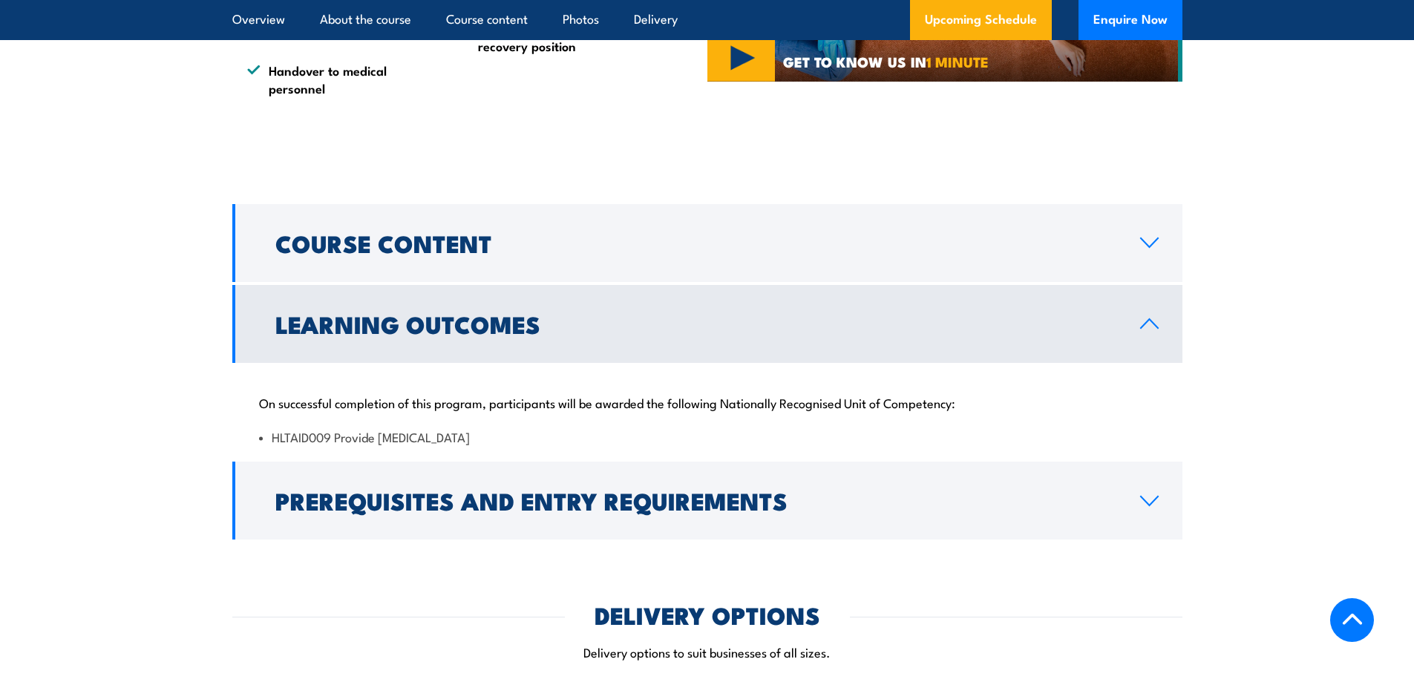
click at [475, 334] on h2 "Learning Outcomes" at bounding box center [695, 323] width 841 height 21
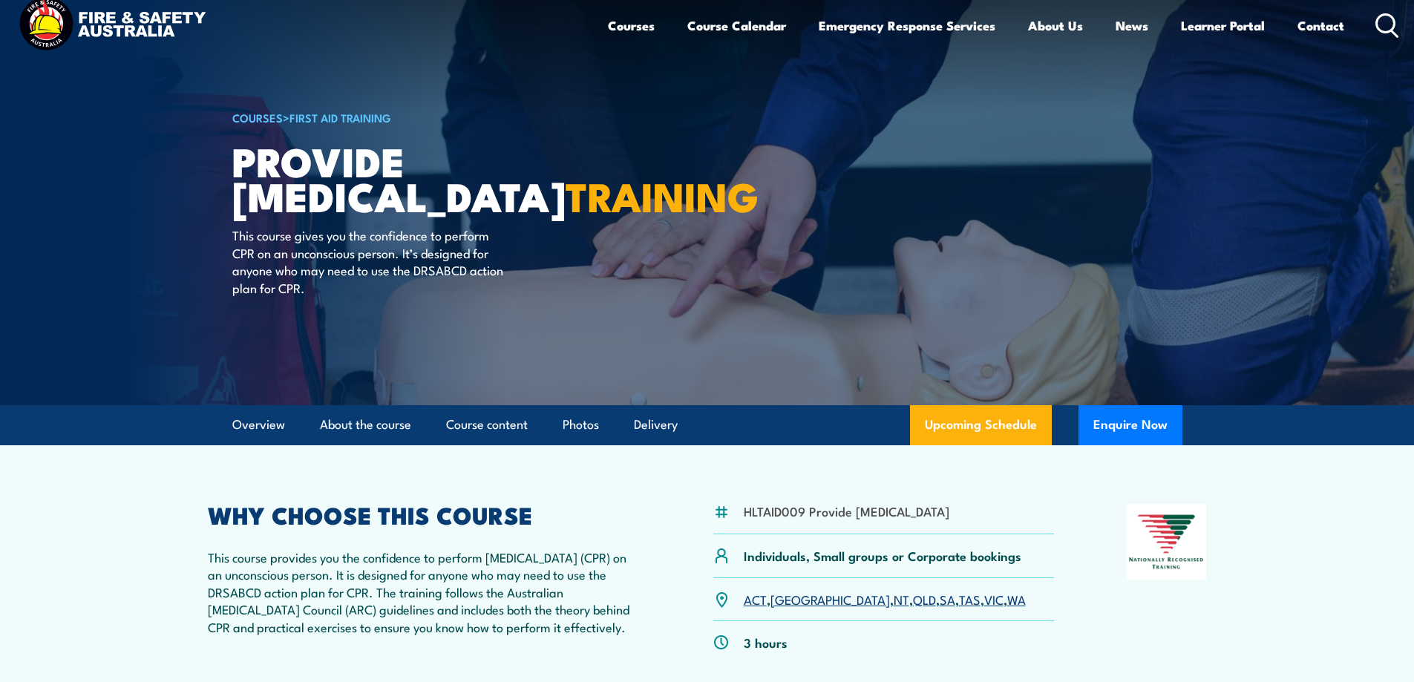
scroll to position [0, 0]
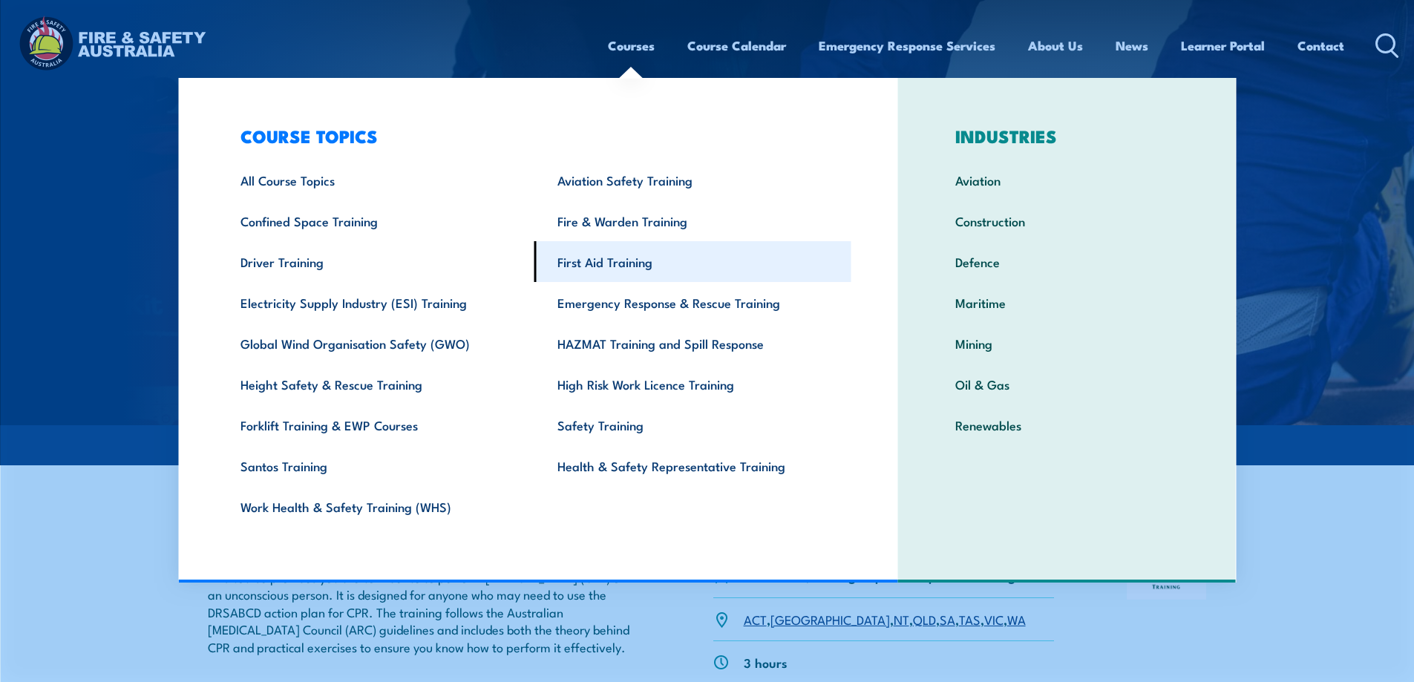
click at [578, 262] on link "First Aid Training" at bounding box center [692, 261] width 317 height 41
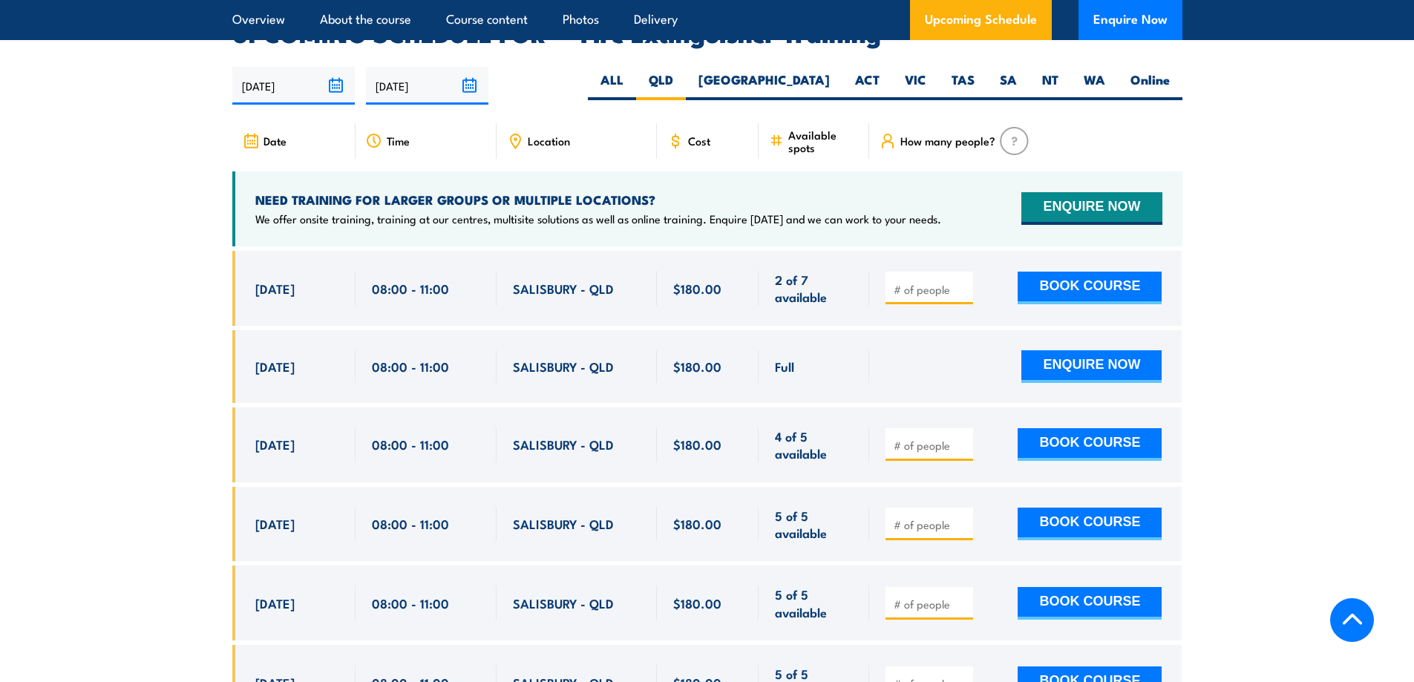
scroll to position [2416, 0]
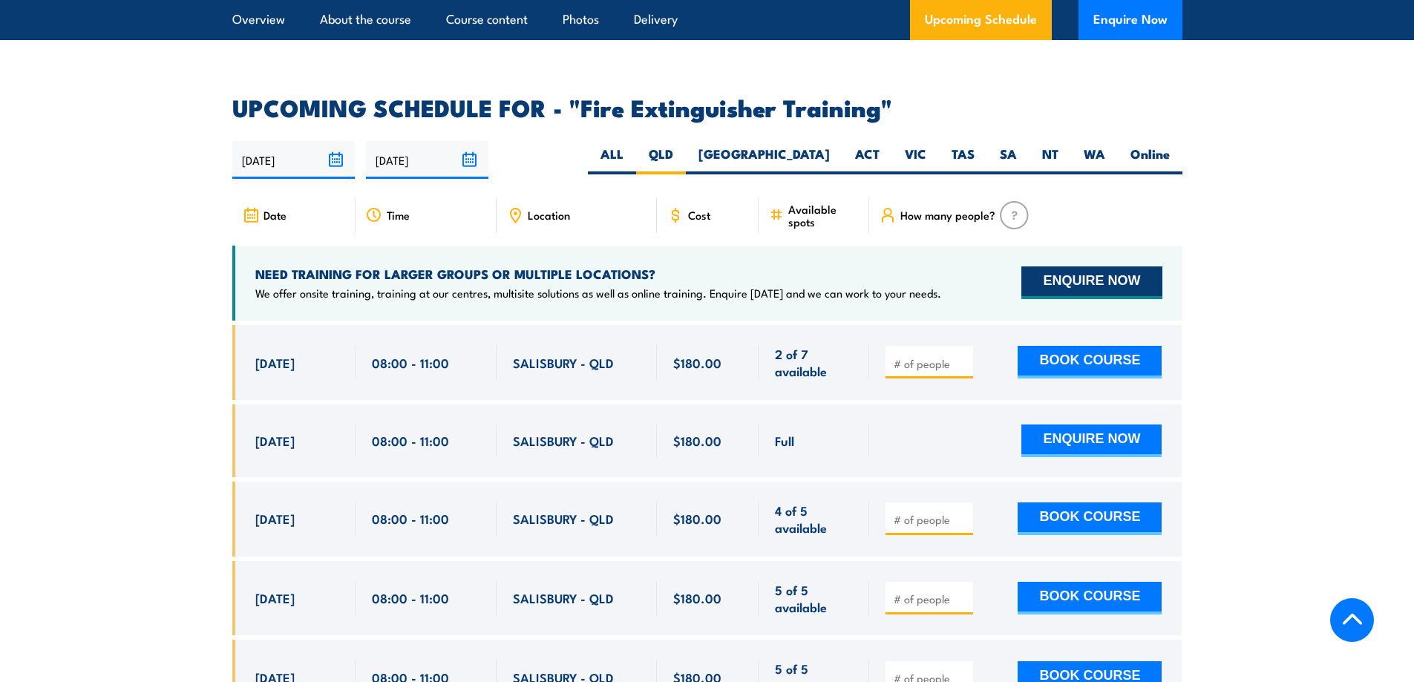
click at [1068, 266] on button "ENQUIRE NOW" at bounding box center [1091, 282] width 140 height 33
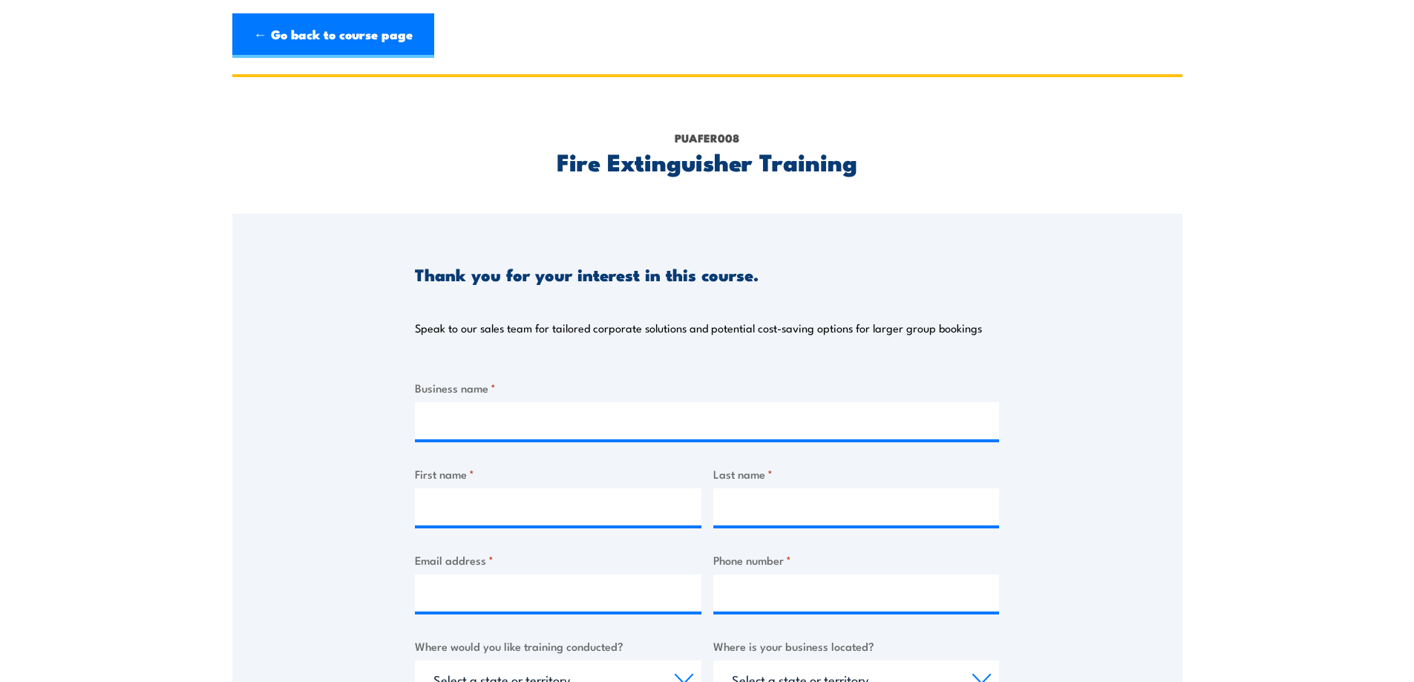
click at [447, 442] on div "Business name * First name * Last name * Email address * Phone number * Where w…" at bounding box center [707, 658] width 584 height 558
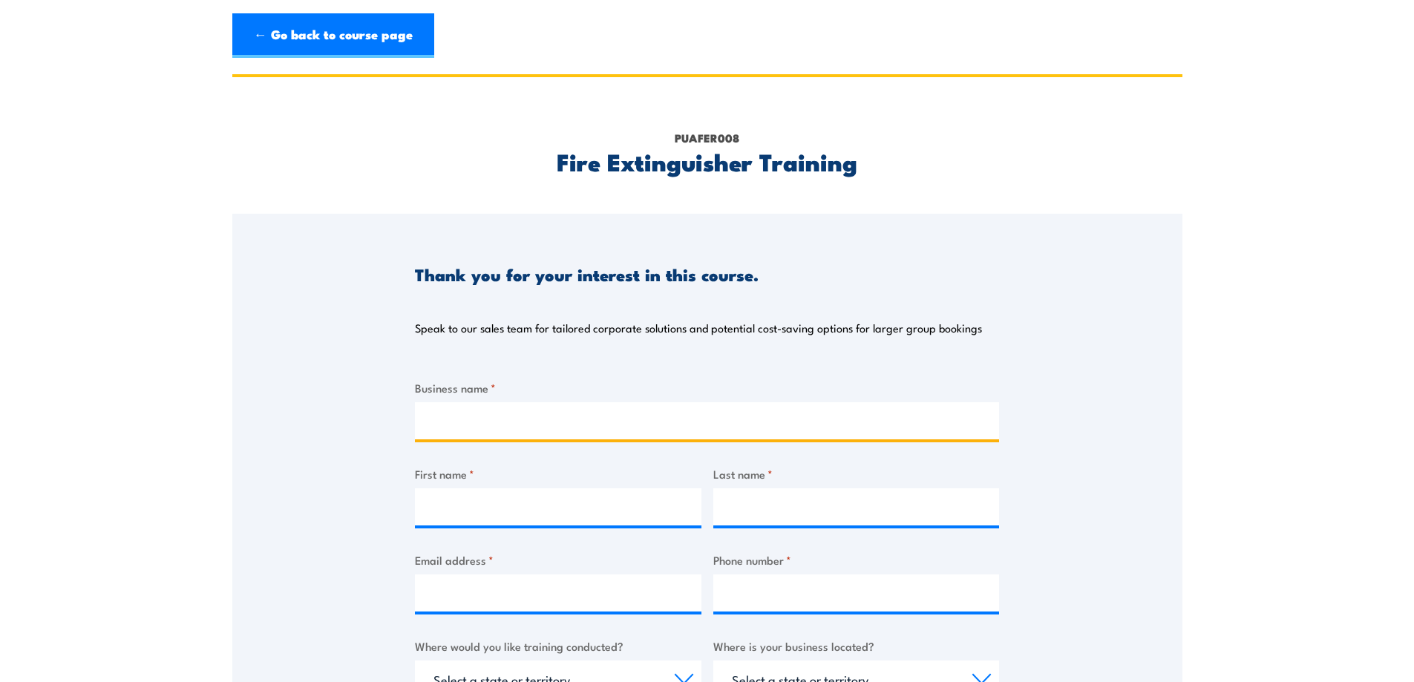
click at [458, 423] on input "Business name *" at bounding box center [707, 420] width 584 height 37
type input "GrainCorp"
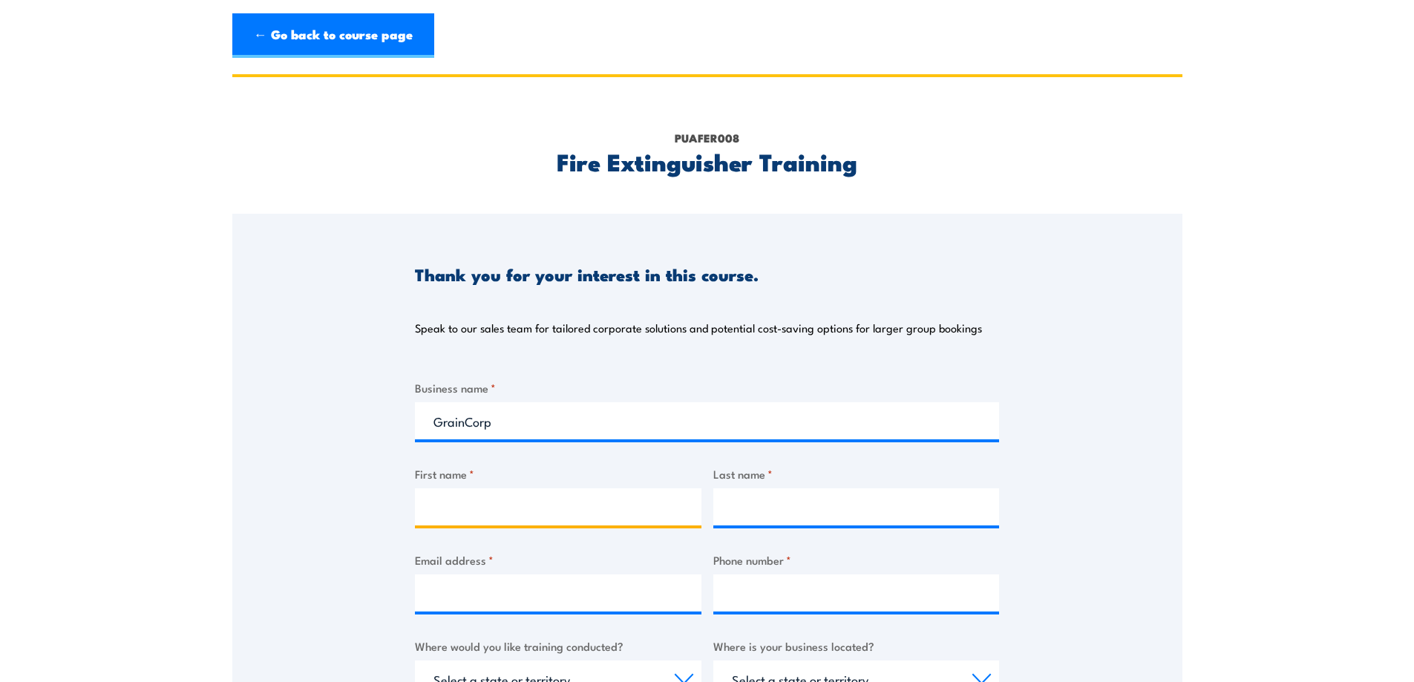
click at [498, 509] on input "First name *" at bounding box center [558, 506] width 286 height 37
type input "[PERSON_NAME]"
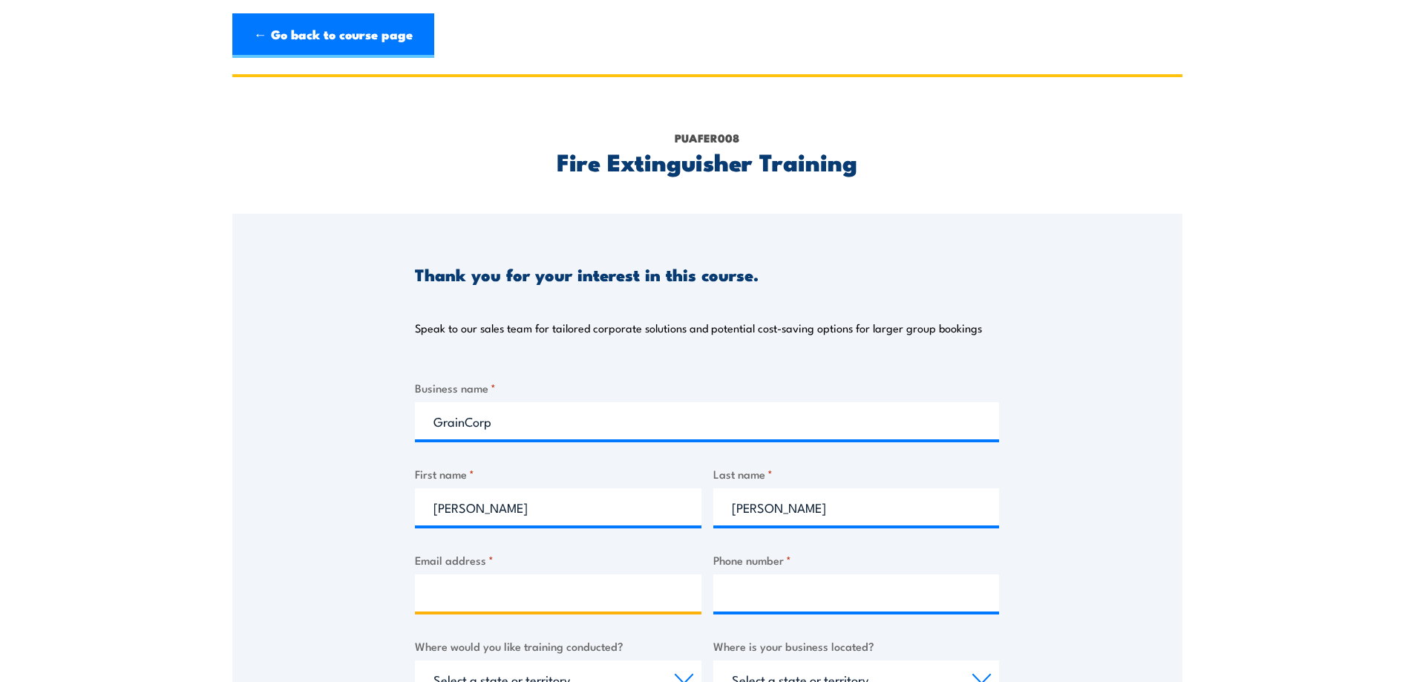
click at [458, 583] on input "Email address *" at bounding box center [558, 592] width 286 height 37
type input "S"
type input "[PERSON_NAME][EMAIL_ADDRESS][PERSON_NAME][DOMAIN_NAME]"
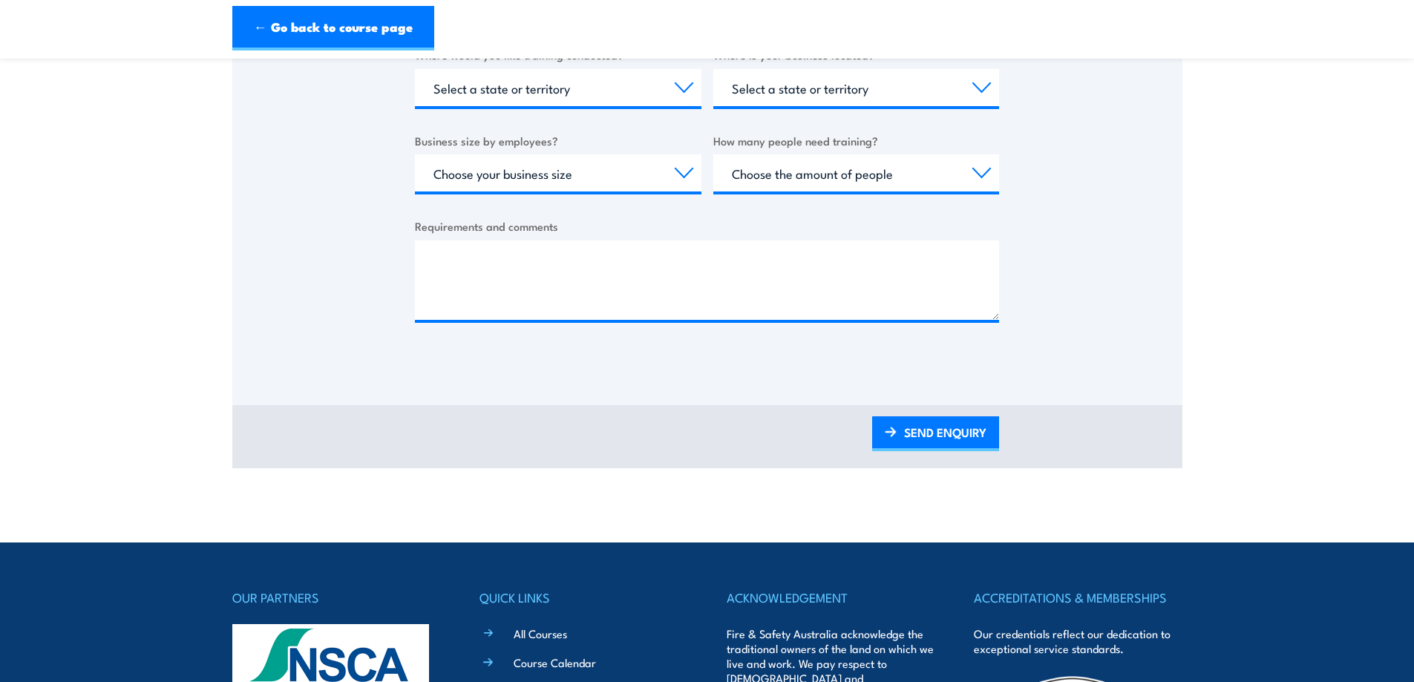
scroll to position [594, 0]
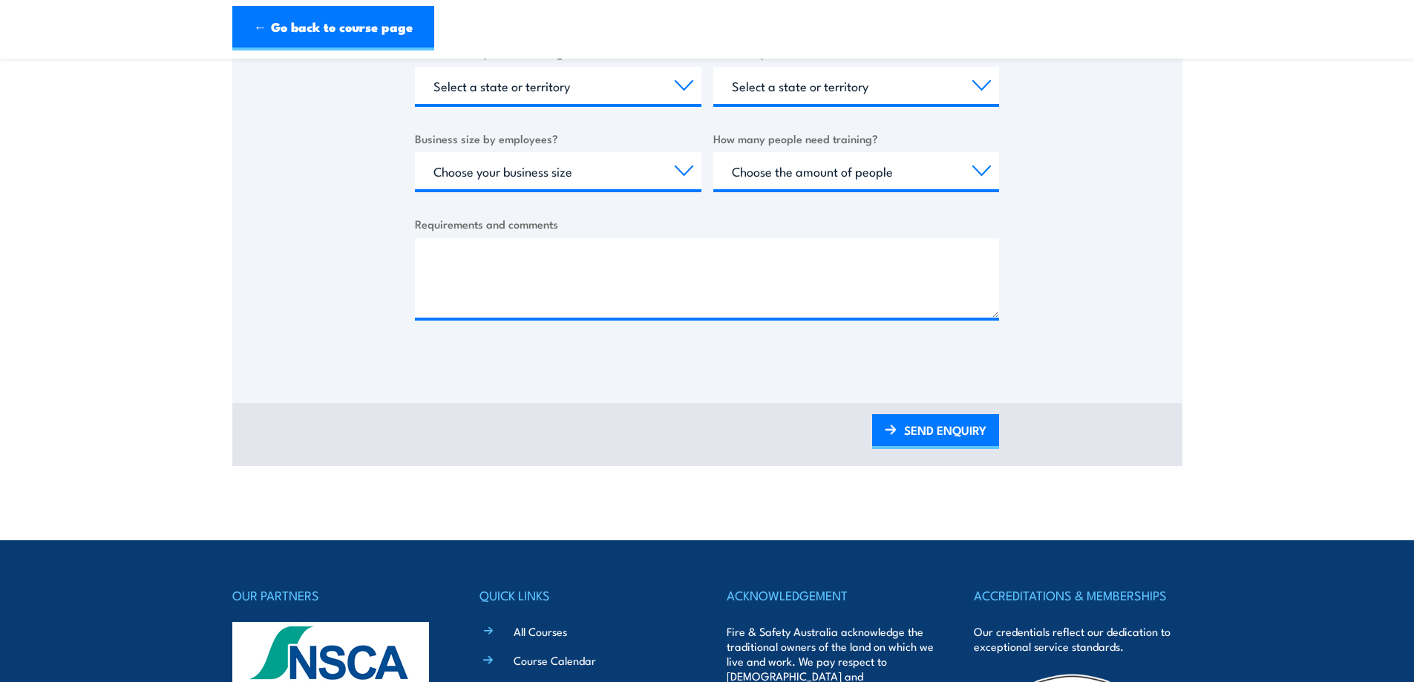
type input "0418565968"
click at [555, 184] on select "Choose your business size 1 to 19 20 to 199 200+" at bounding box center [558, 170] width 286 height 37
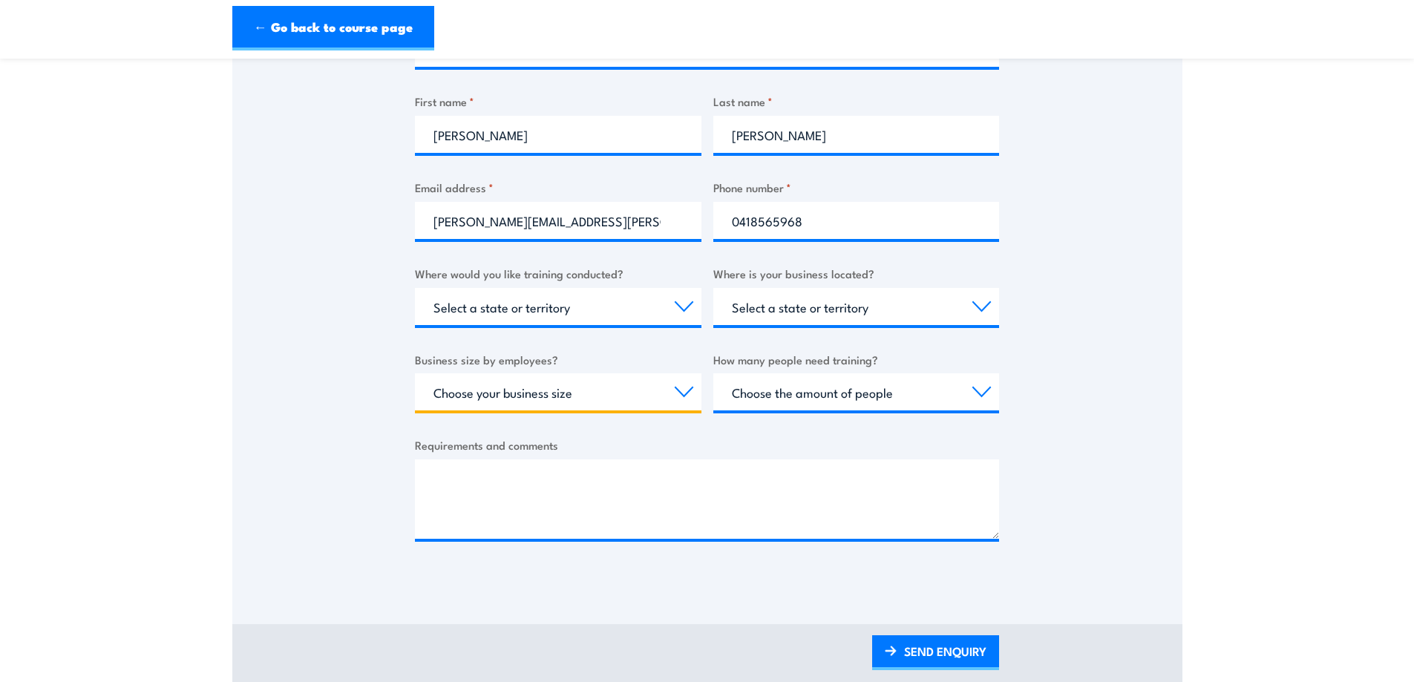
scroll to position [371, 0]
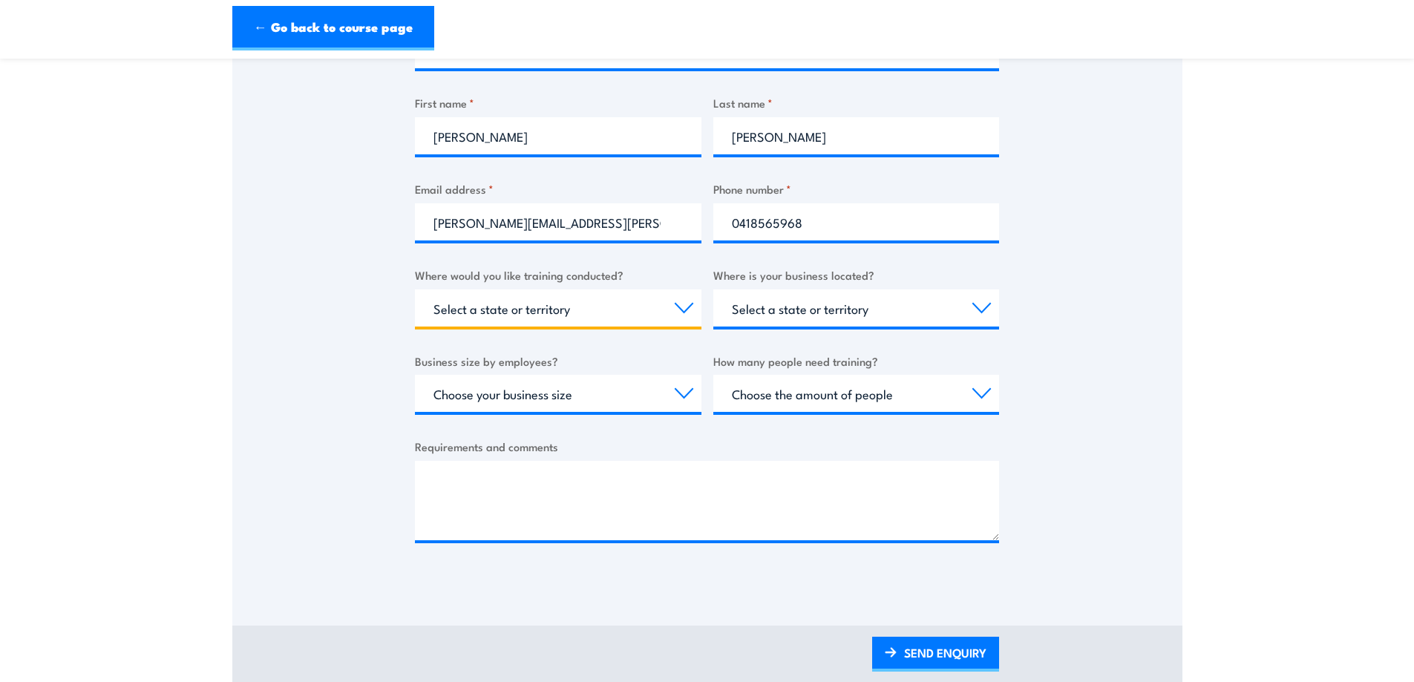
click at [541, 305] on select "Select a state or territory Nationally - multiple locations QLD NSW VIC SA ACT …" at bounding box center [558, 307] width 286 height 37
select select "QLD"
click at [415, 289] on select "Select a state or territory Nationally - multiple locations QLD NSW VIC SA ACT …" at bounding box center [558, 307] width 286 height 37
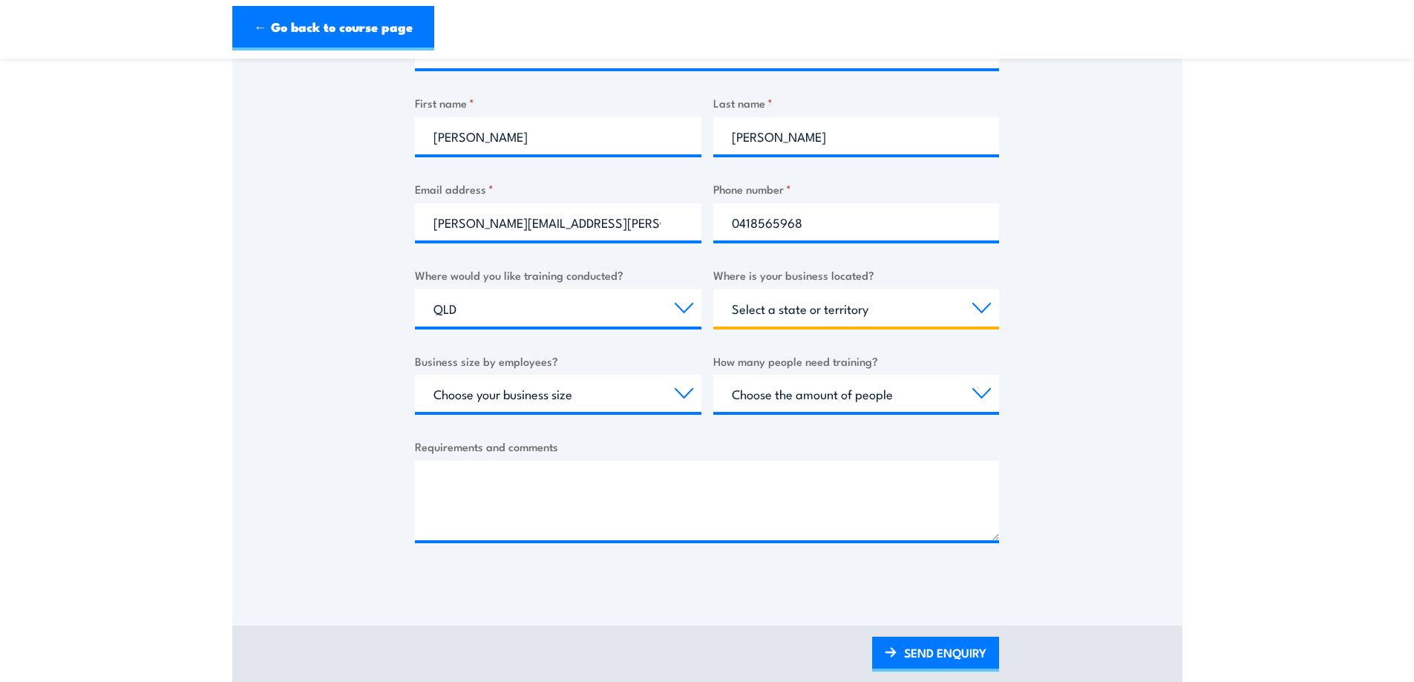
click at [757, 310] on select "Select a state or territory QLD NSW VIC SA ACT WA TAS NT" at bounding box center [856, 307] width 286 height 37
select select "QLD"
click at [713, 289] on select "Select a state or territory QLD NSW VIC SA ACT WA TAS NT" at bounding box center [856, 307] width 286 height 37
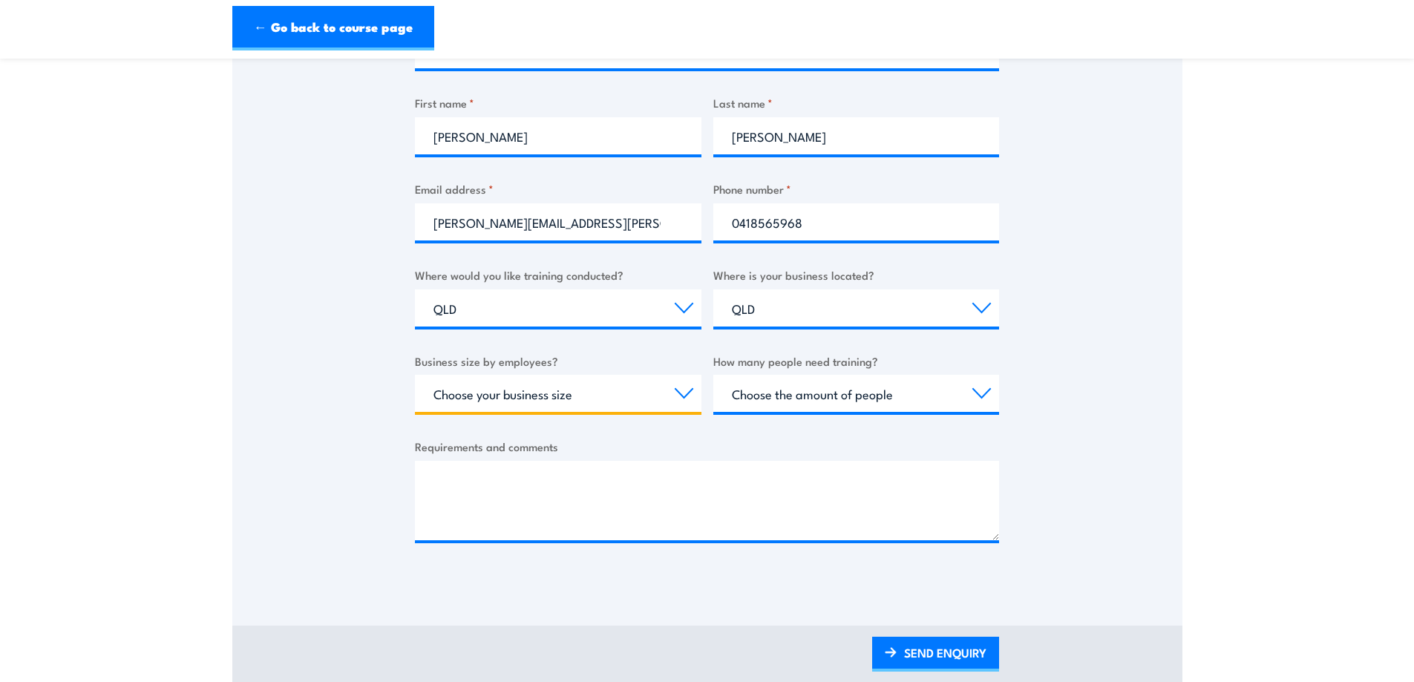
click at [521, 390] on select "Choose your business size 1 to 19 20 to 199 200+" at bounding box center [558, 393] width 286 height 37
select select "1 to 19"
click at [415, 375] on select "Choose your business size 1 to 19 20 to 199 200+" at bounding box center [558, 393] width 286 height 37
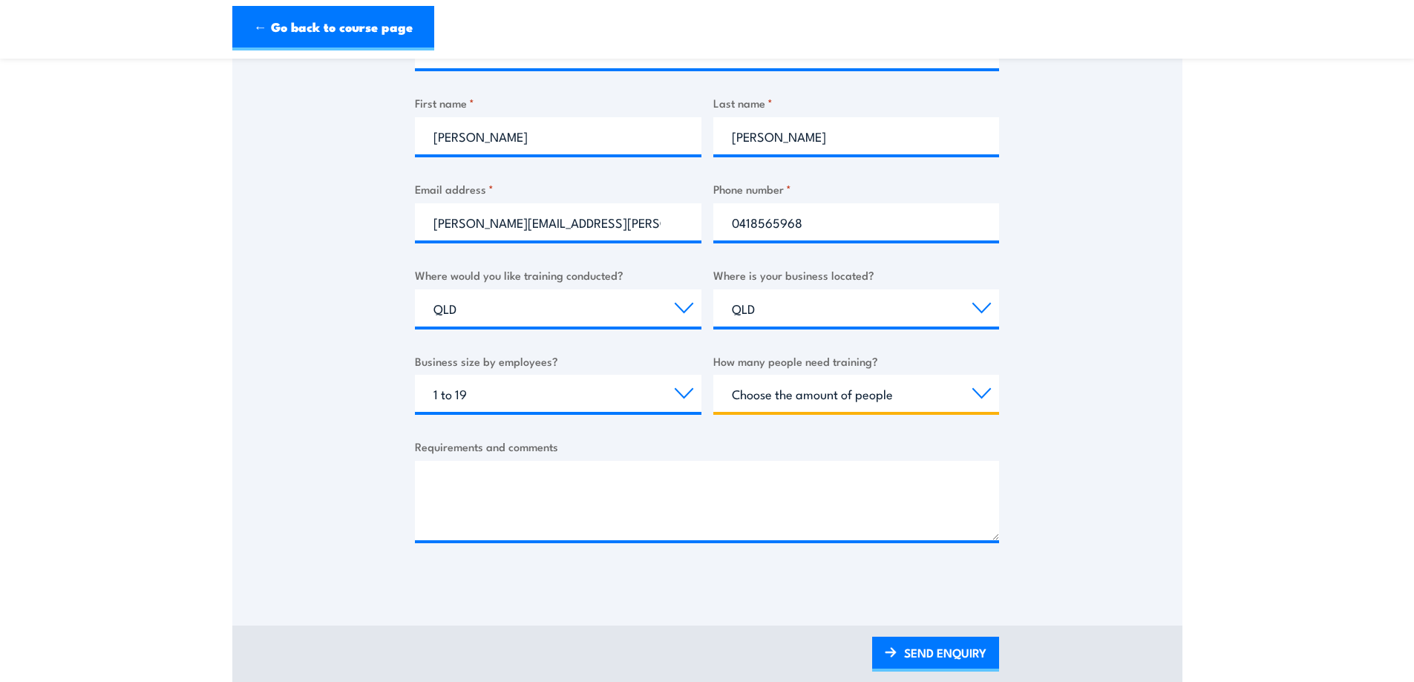
click at [804, 389] on select "Choose the amount of people 1 to 4 5 to 19 20+" at bounding box center [856, 393] width 286 height 37
select select "1 to 4"
click at [713, 375] on select "Choose the amount of people 1 to 4 5 to 19 20+" at bounding box center [856, 393] width 286 height 37
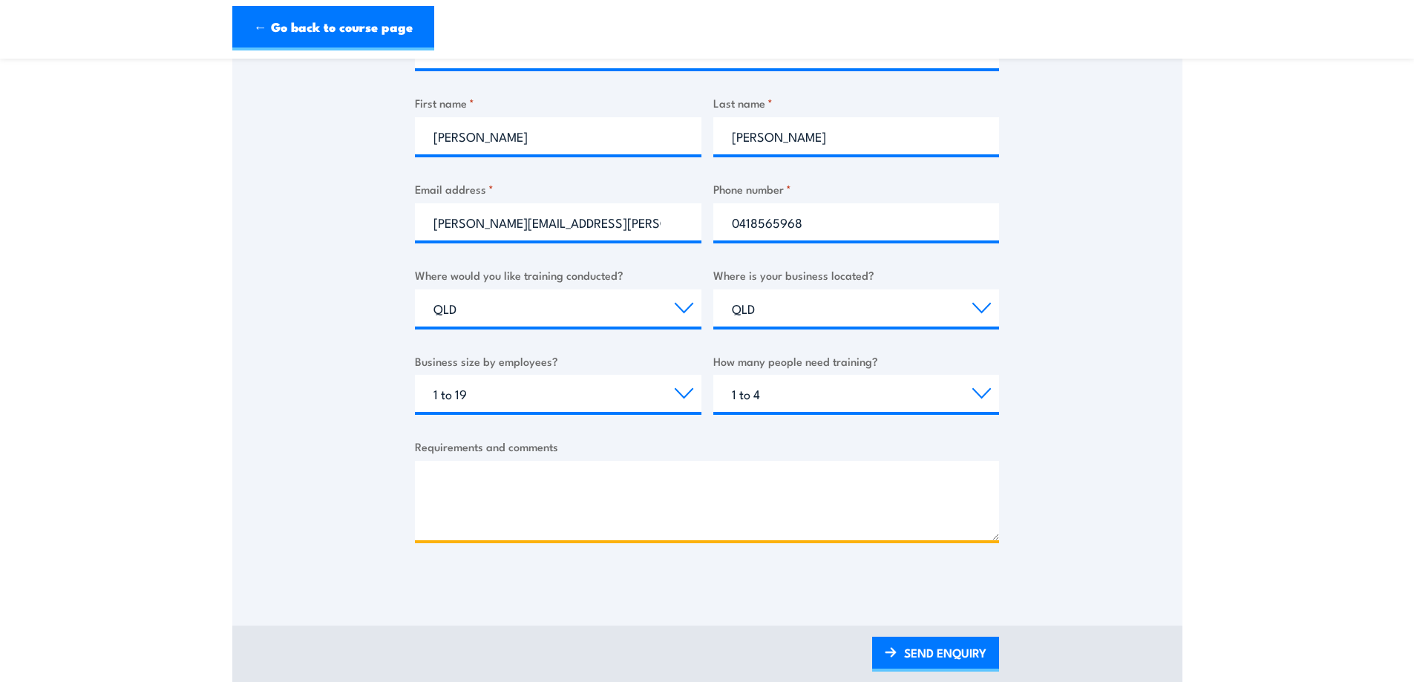
click at [510, 478] on textarea "Requirements and comments" at bounding box center [707, 500] width 584 height 79
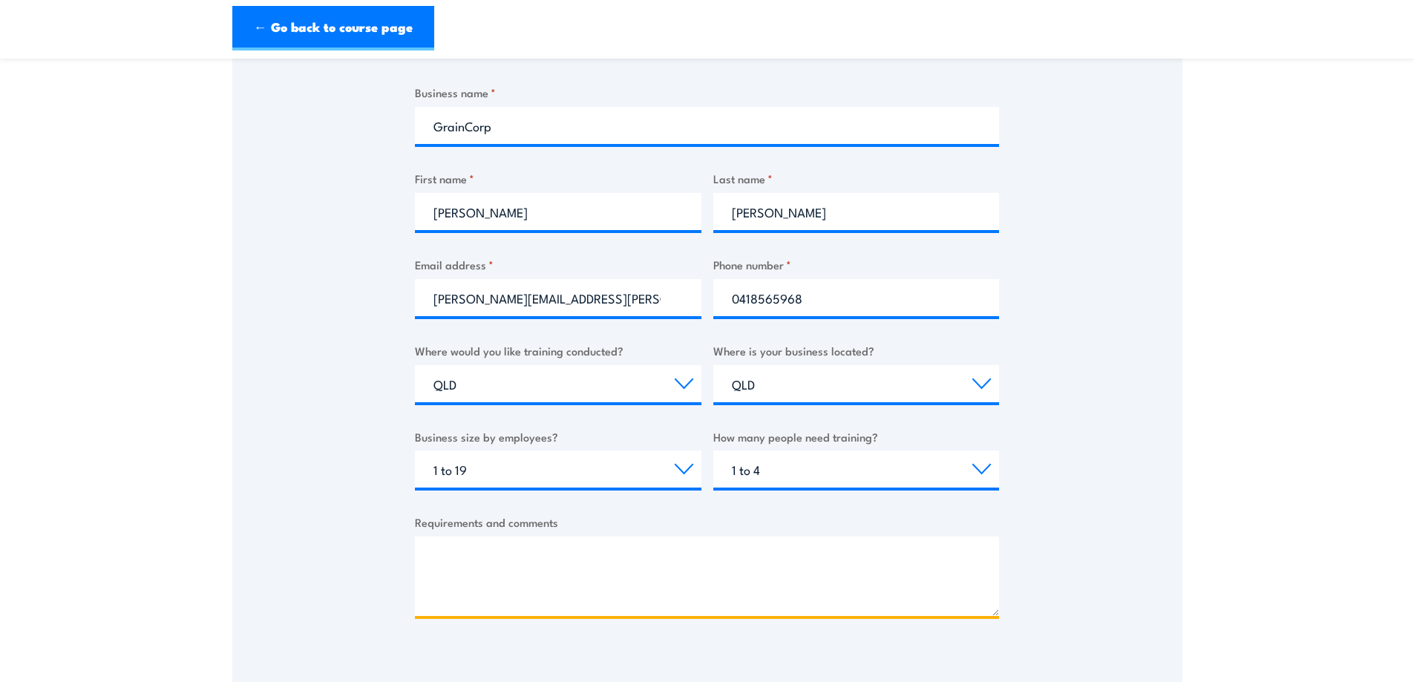
scroll to position [297, 0]
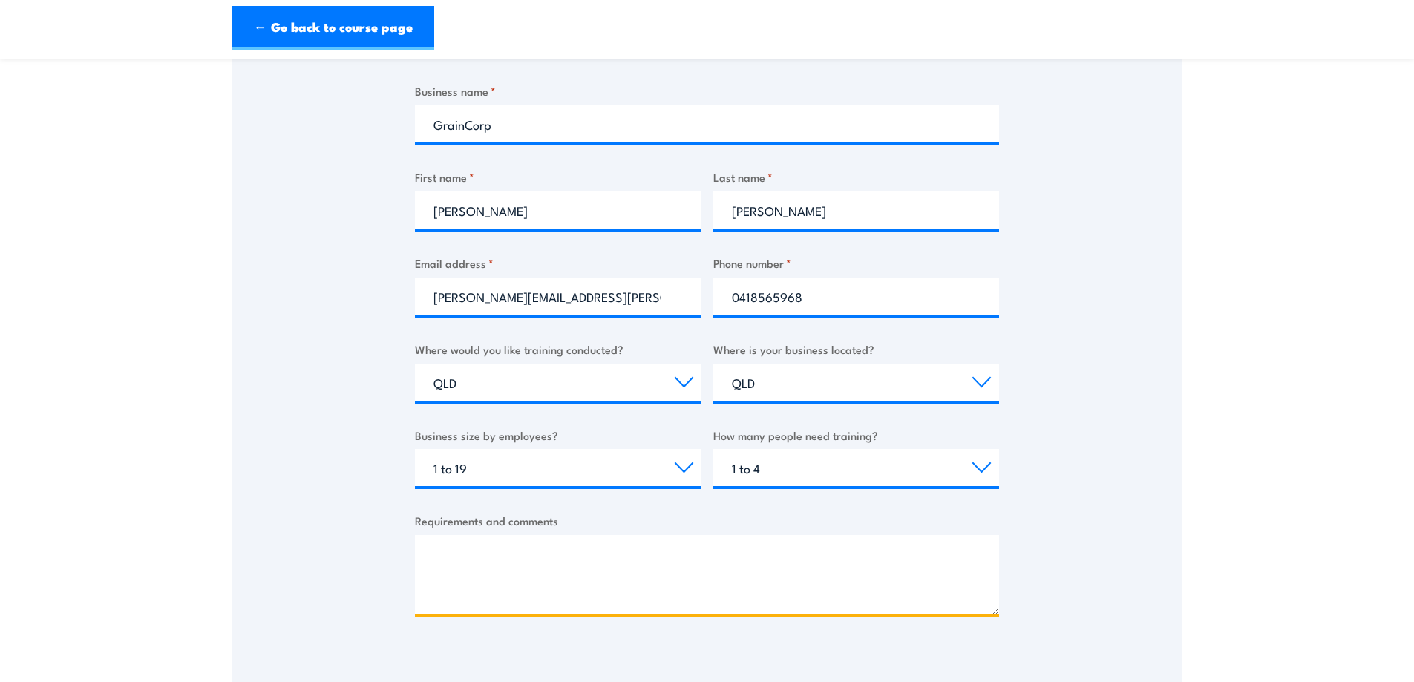
click at [493, 568] on textarea "Requirements and comments" at bounding box center [707, 574] width 584 height 79
drag, startPoint x: 828, startPoint y: 561, endPoint x: 652, endPoint y: 561, distance: 175.9
click at [652, 561] on textarea "Dates available for Mackay next month around the 20th October." at bounding box center [707, 574] width 584 height 79
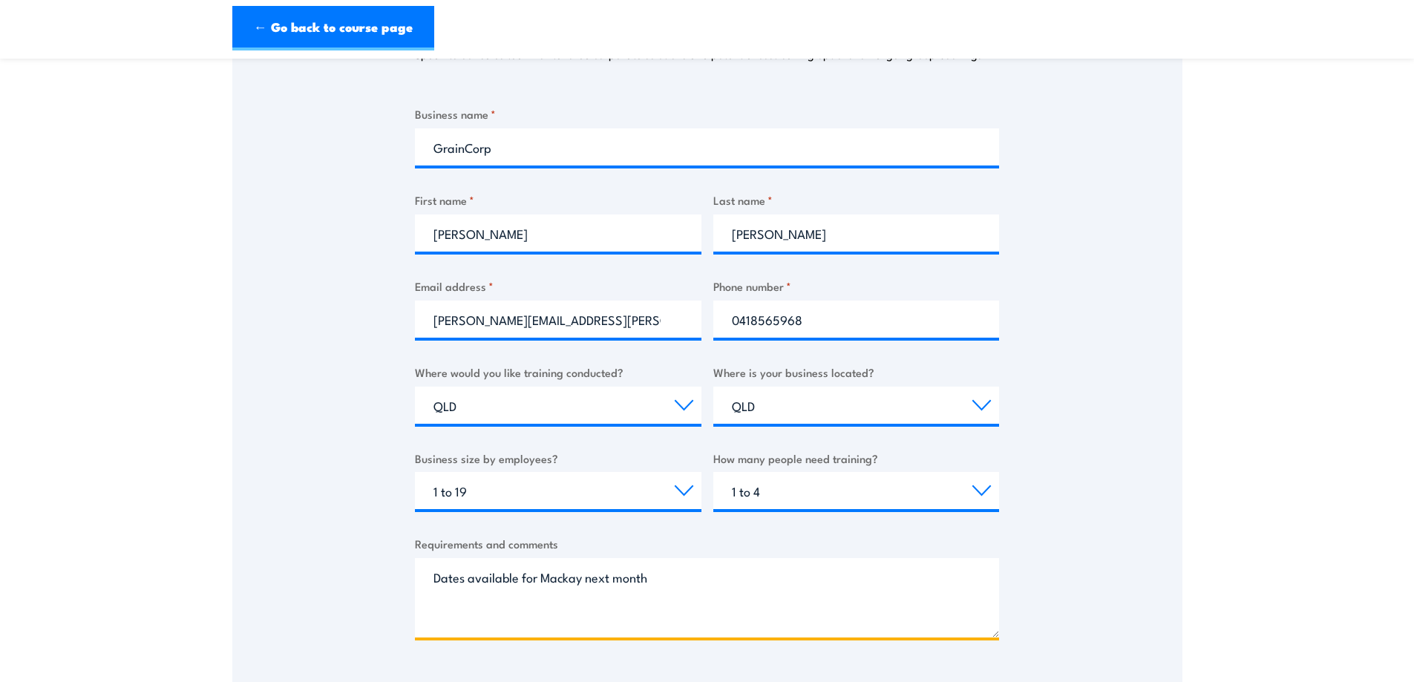
scroll to position [445, 0]
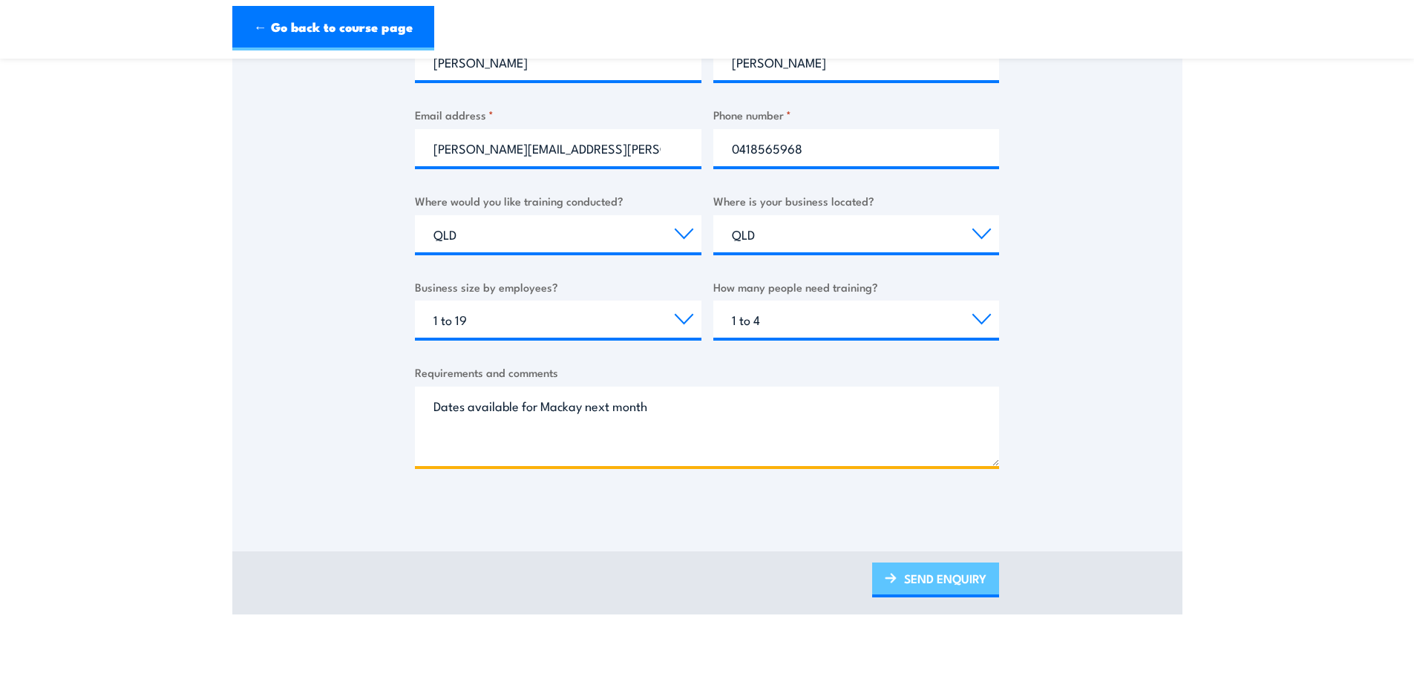
type textarea "Dates available for Mackay next month"
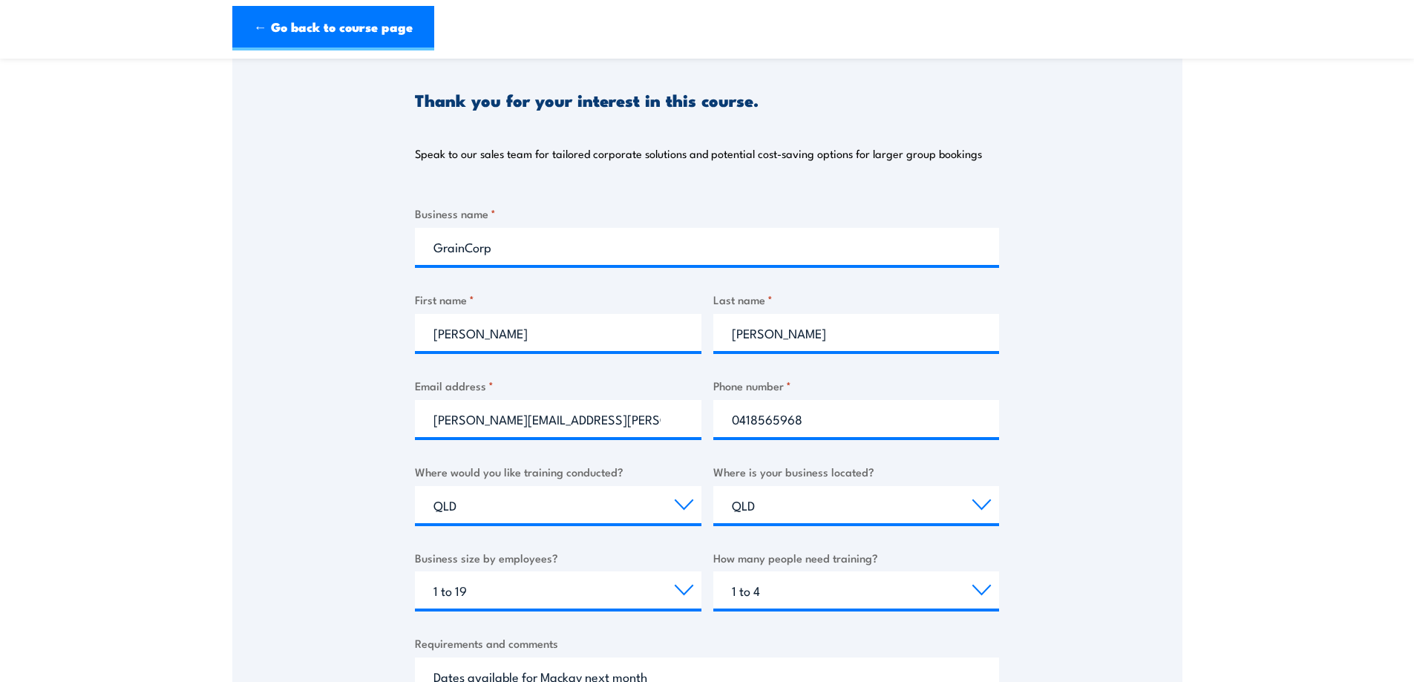
scroll to position [371, 0]
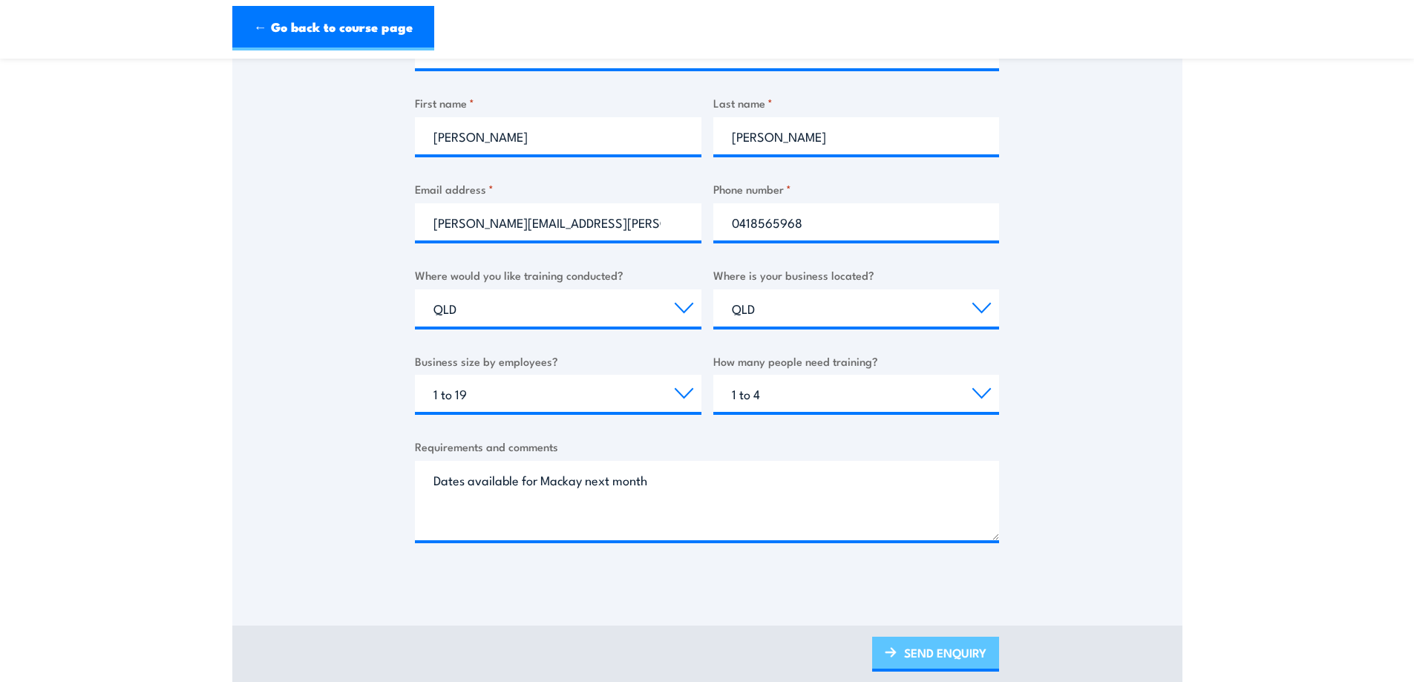
click at [922, 654] on link "SEND ENQUIRY" at bounding box center [935, 654] width 127 height 35
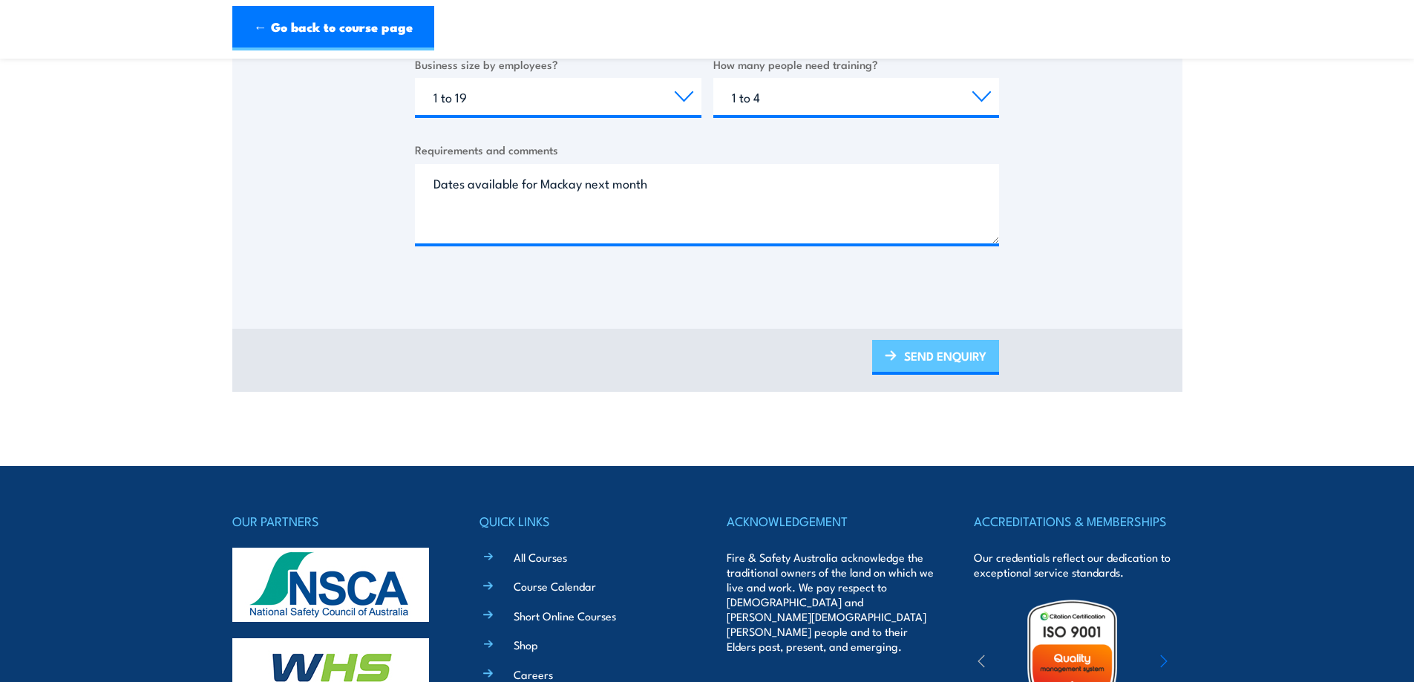
click at [892, 354] on img at bounding box center [891, 355] width 12 height 10
click at [878, 361] on link "SEND ENQUIRY" at bounding box center [935, 357] width 127 height 35
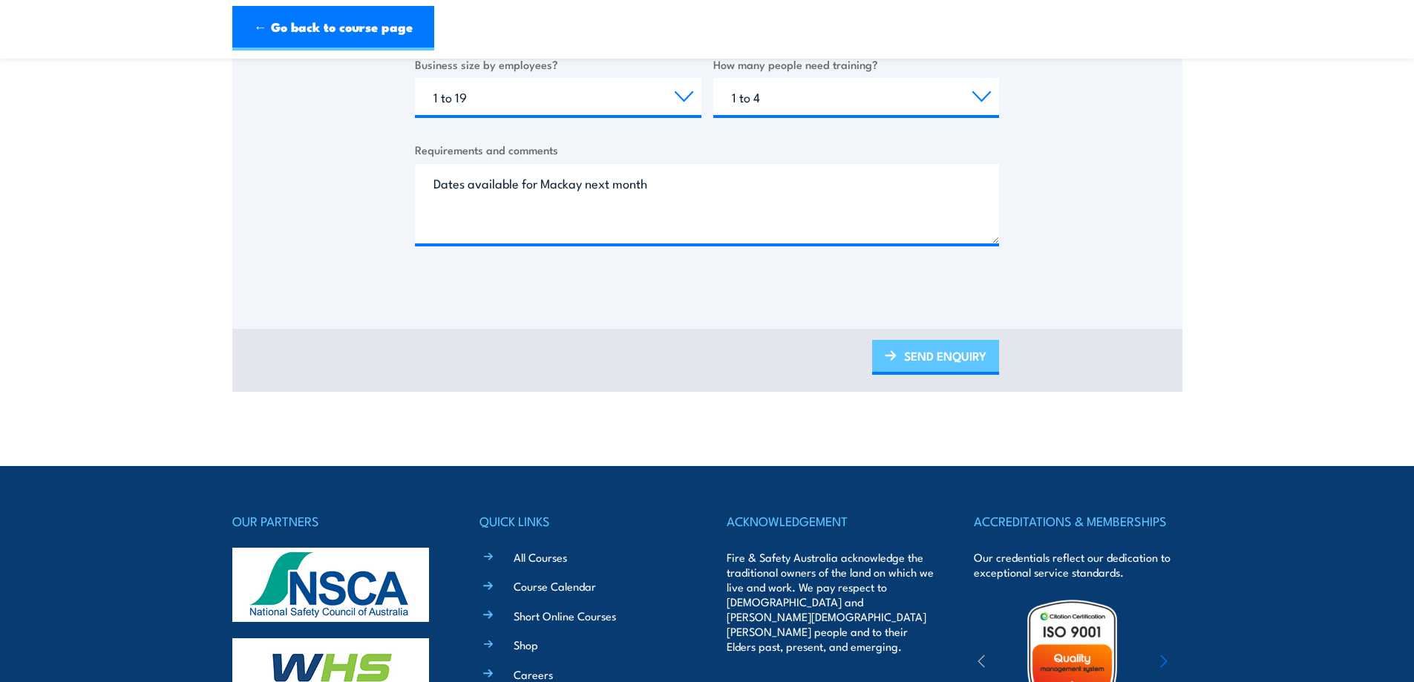
click at [878, 361] on link "SEND ENQUIRY" at bounding box center [935, 357] width 127 height 35
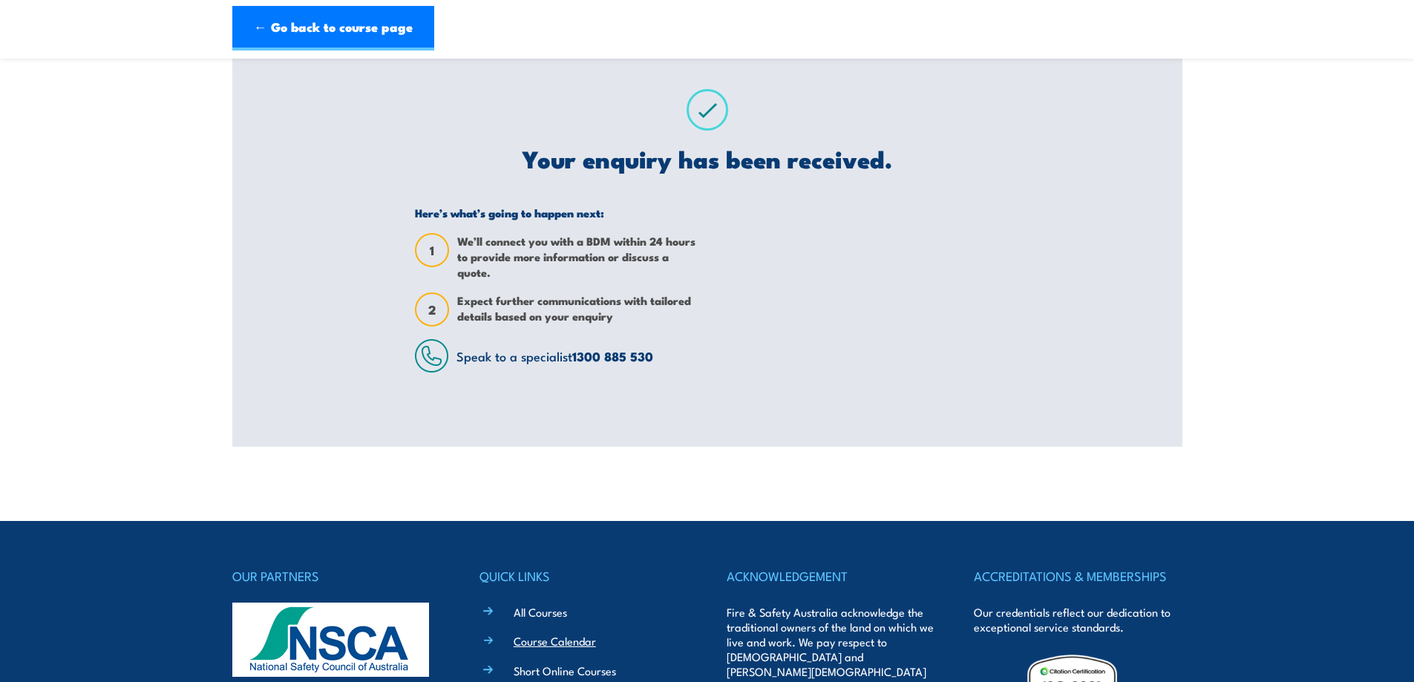
scroll to position [52, 0]
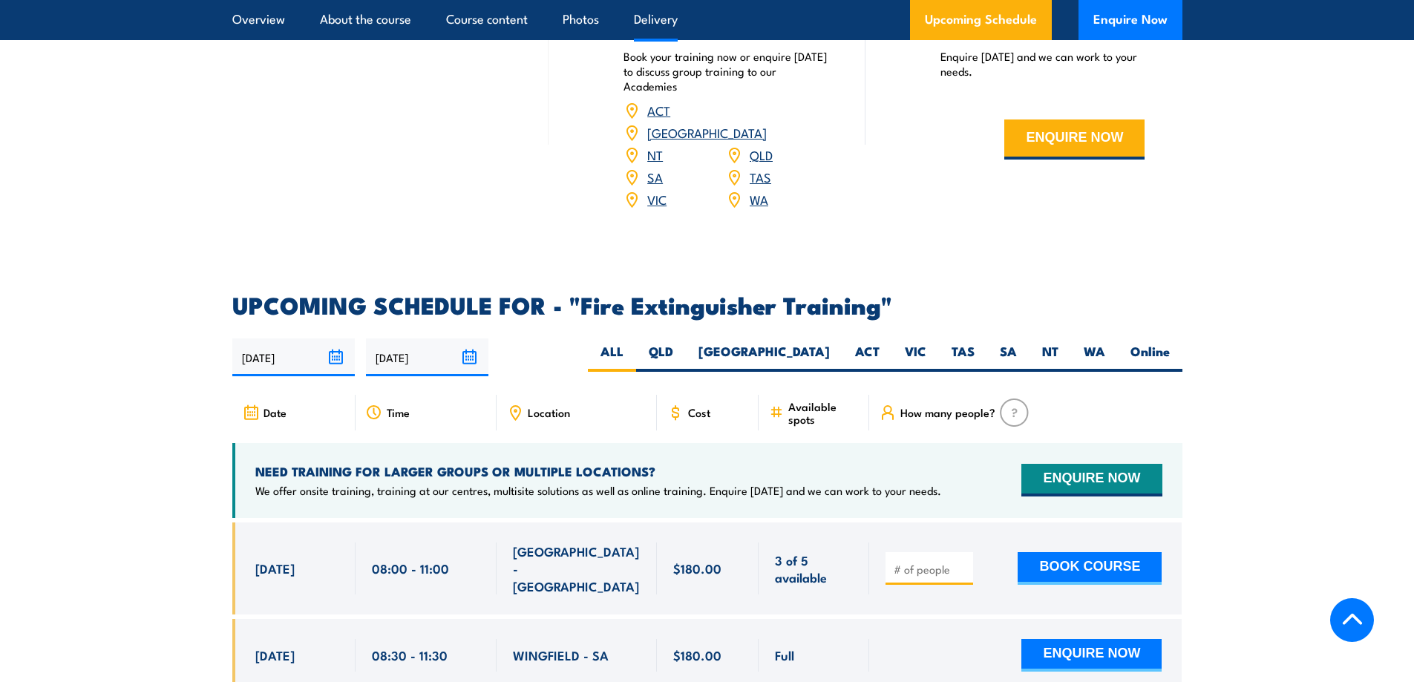
scroll to position [2194, 0]
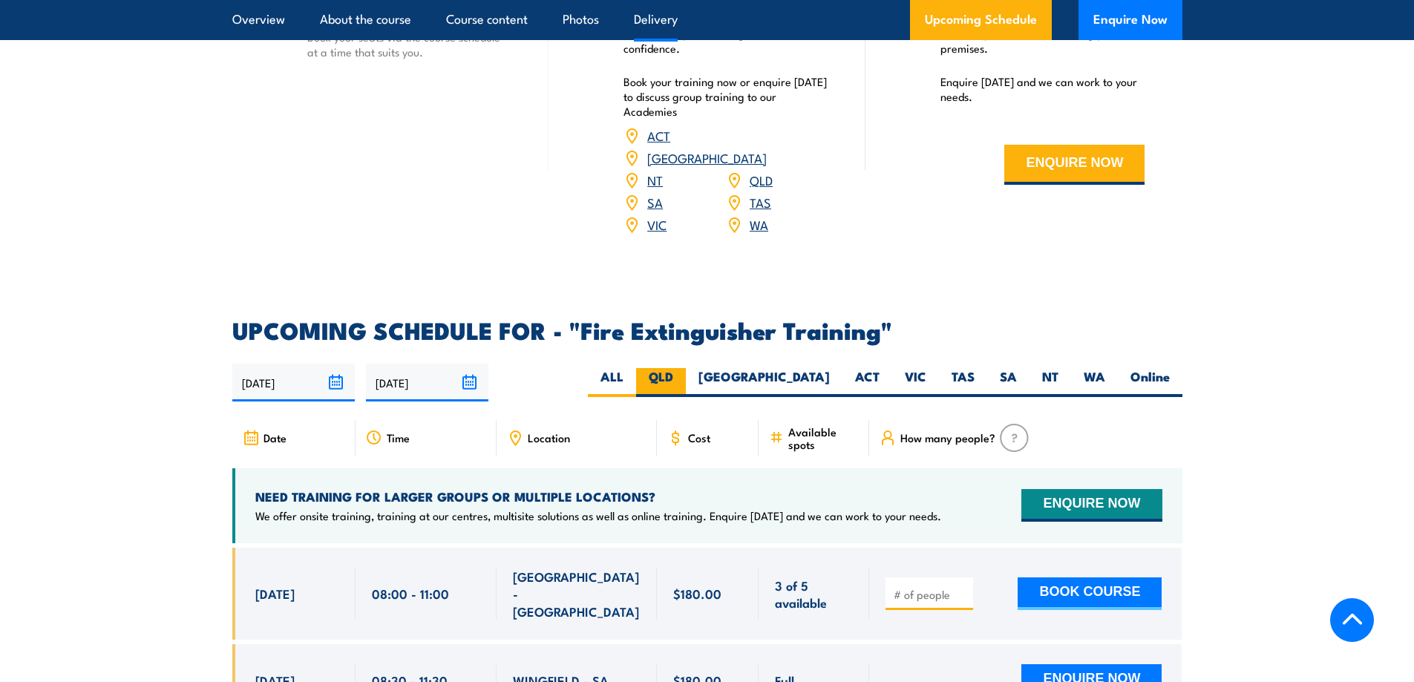
click at [686, 368] on label "QLD" at bounding box center [661, 382] width 50 height 29
click at [683, 368] on input "QLD" at bounding box center [678, 373] width 10 height 10
radio input "true"
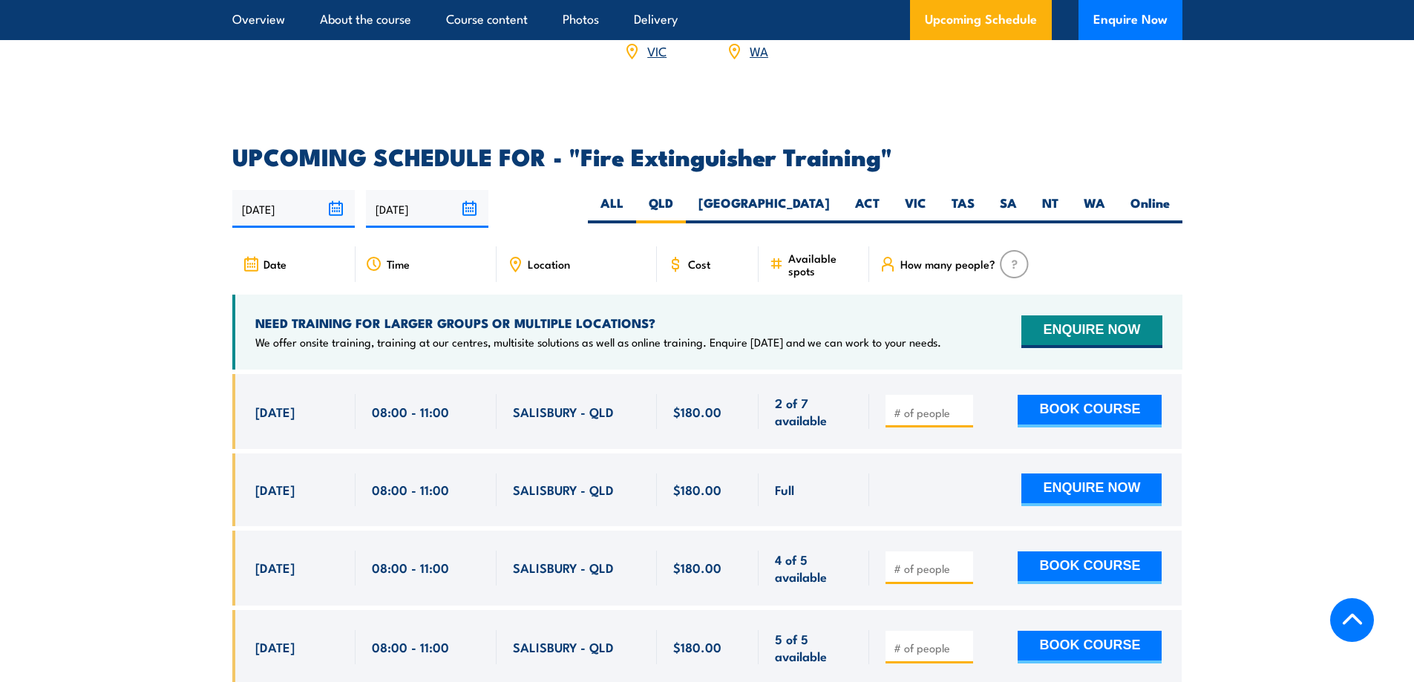
scroll to position [2342, 0]
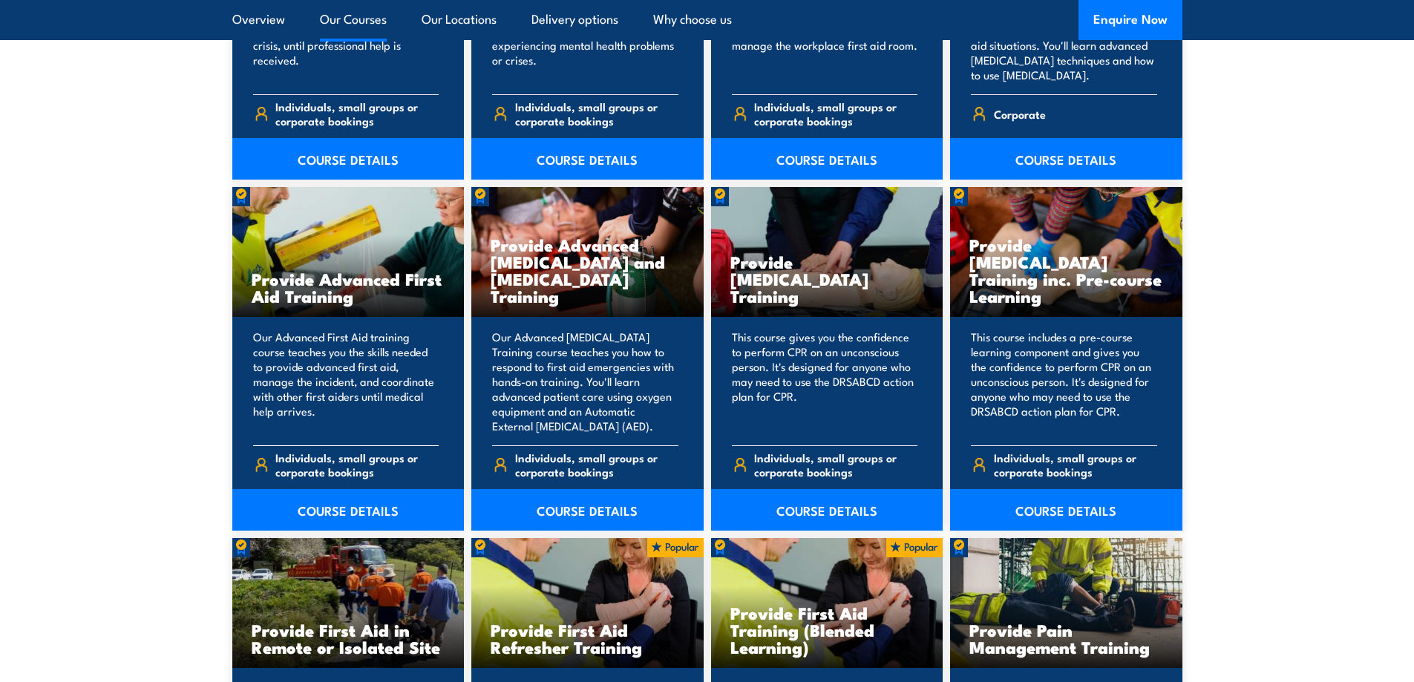
scroll to position [1781, 0]
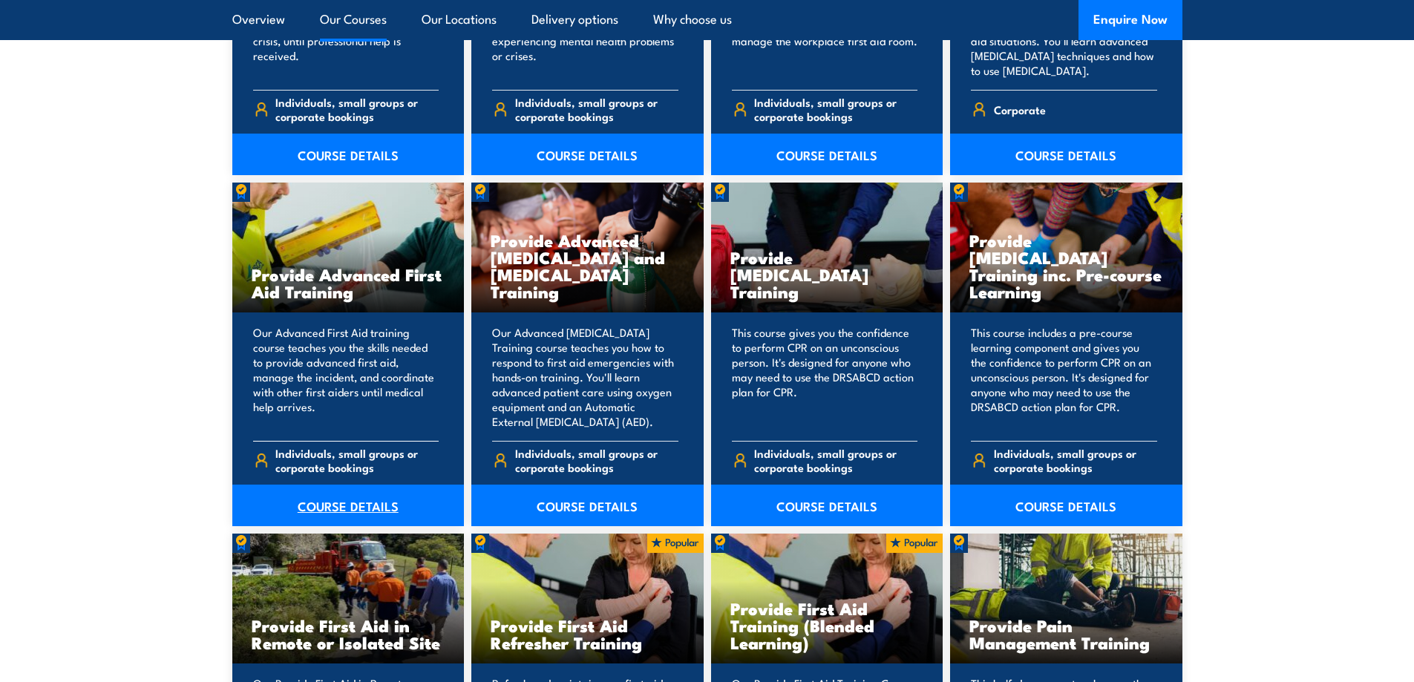
click at [304, 504] on link "COURSE DETAILS" at bounding box center [348, 506] width 232 height 42
